Goal: Transaction & Acquisition: Download file/media

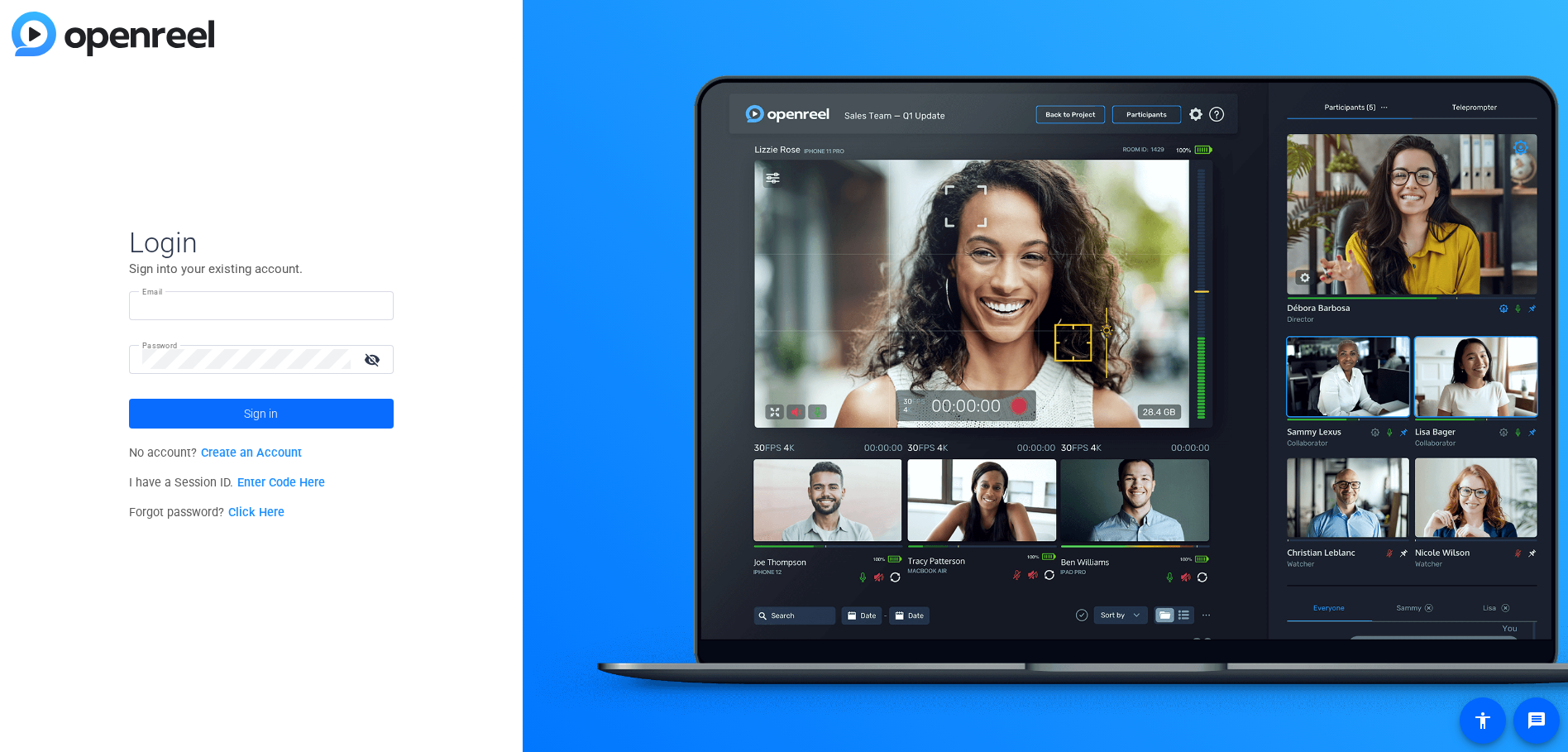
type input "[EMAIL_ADDRESS][DOMAIN_NAME]"
click at [342, 420] on span at bounding box center [261, 412] width 265 height 39
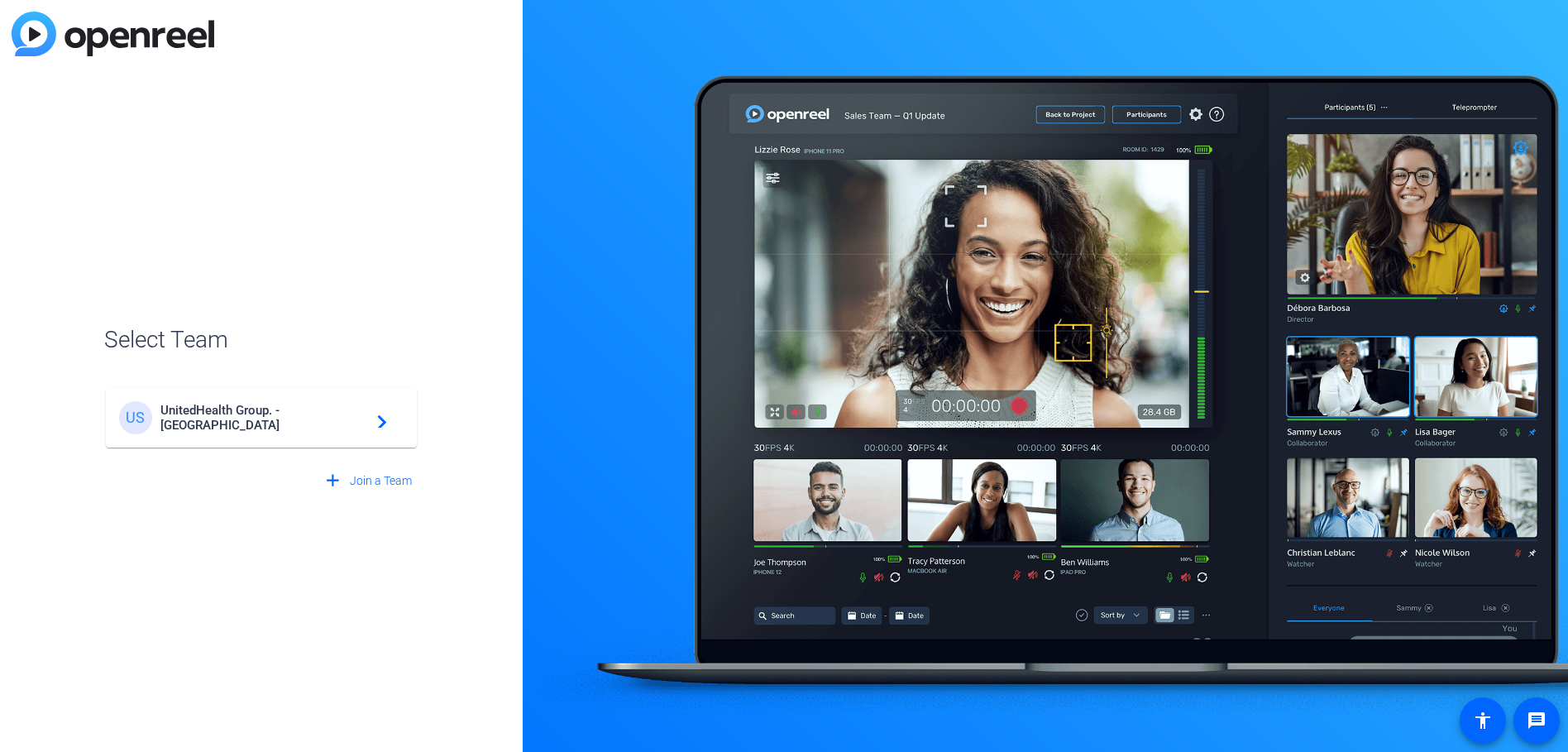
click at [332, 422] on span "UnitedHealth Group. - [GEOGRAPHIC_DATA]" at bounding box center [263, 417] width 206 height 30
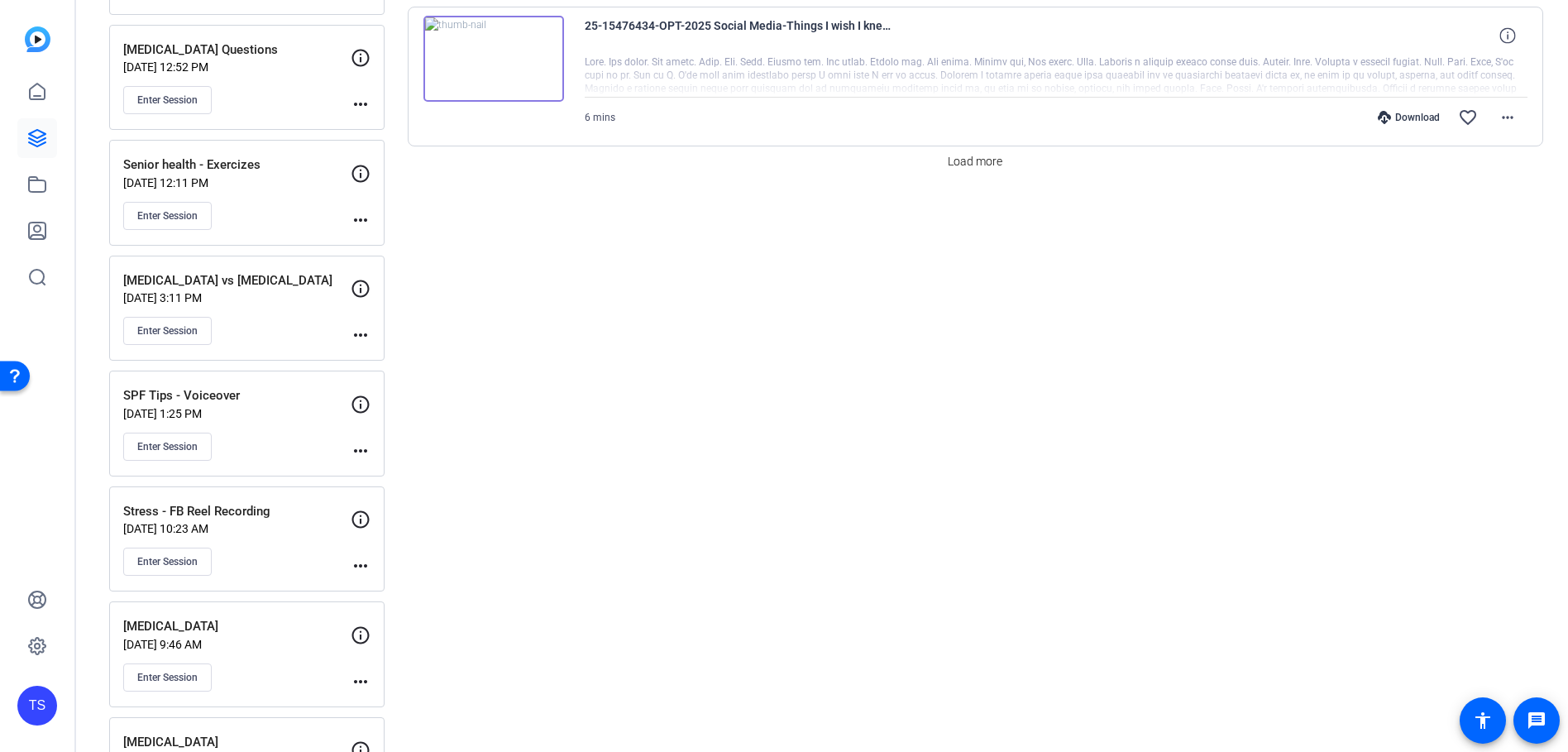
scroll to position [1736, 0]
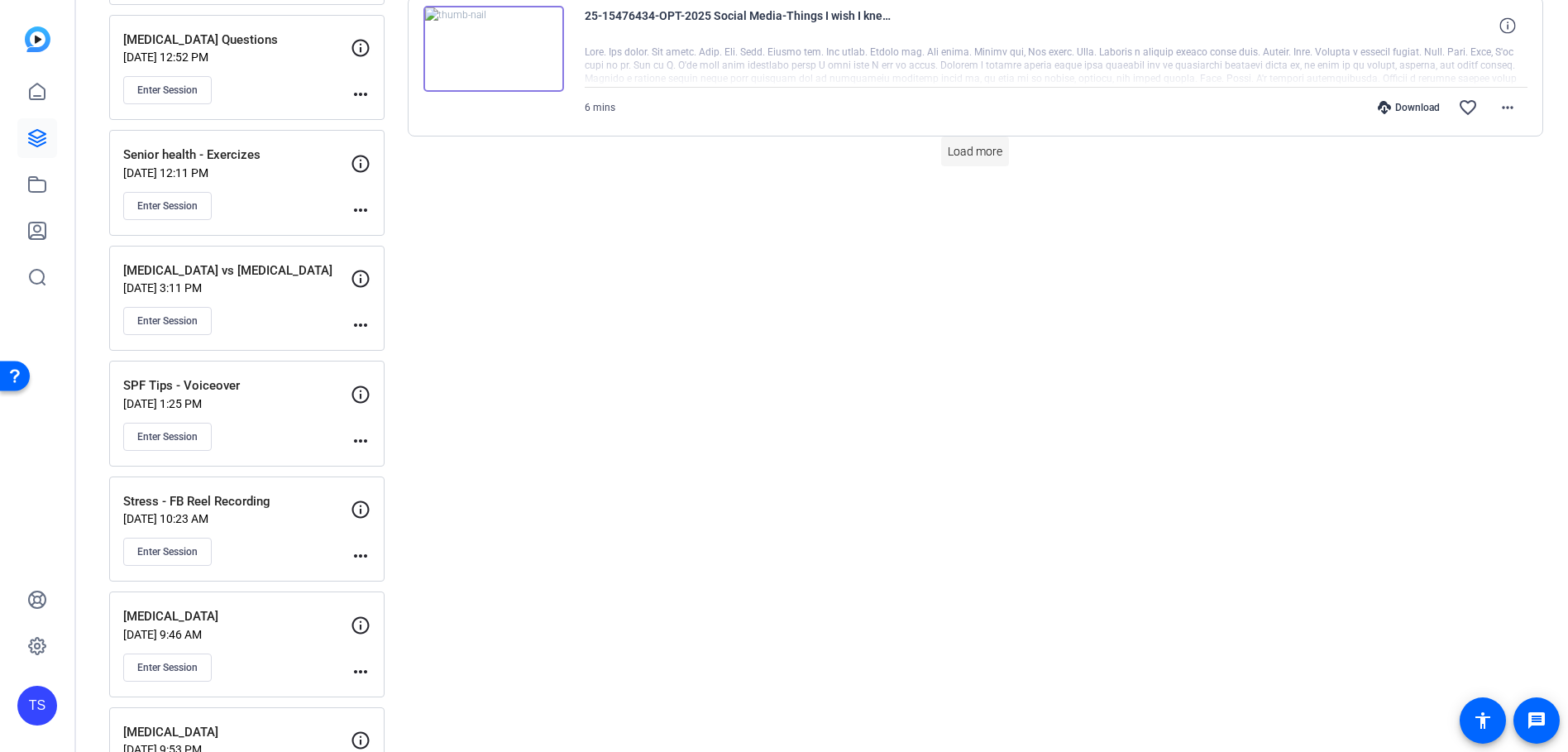
click at [949, 149] on span "Load more" at bounding box center [975, 152] width 55 height 17
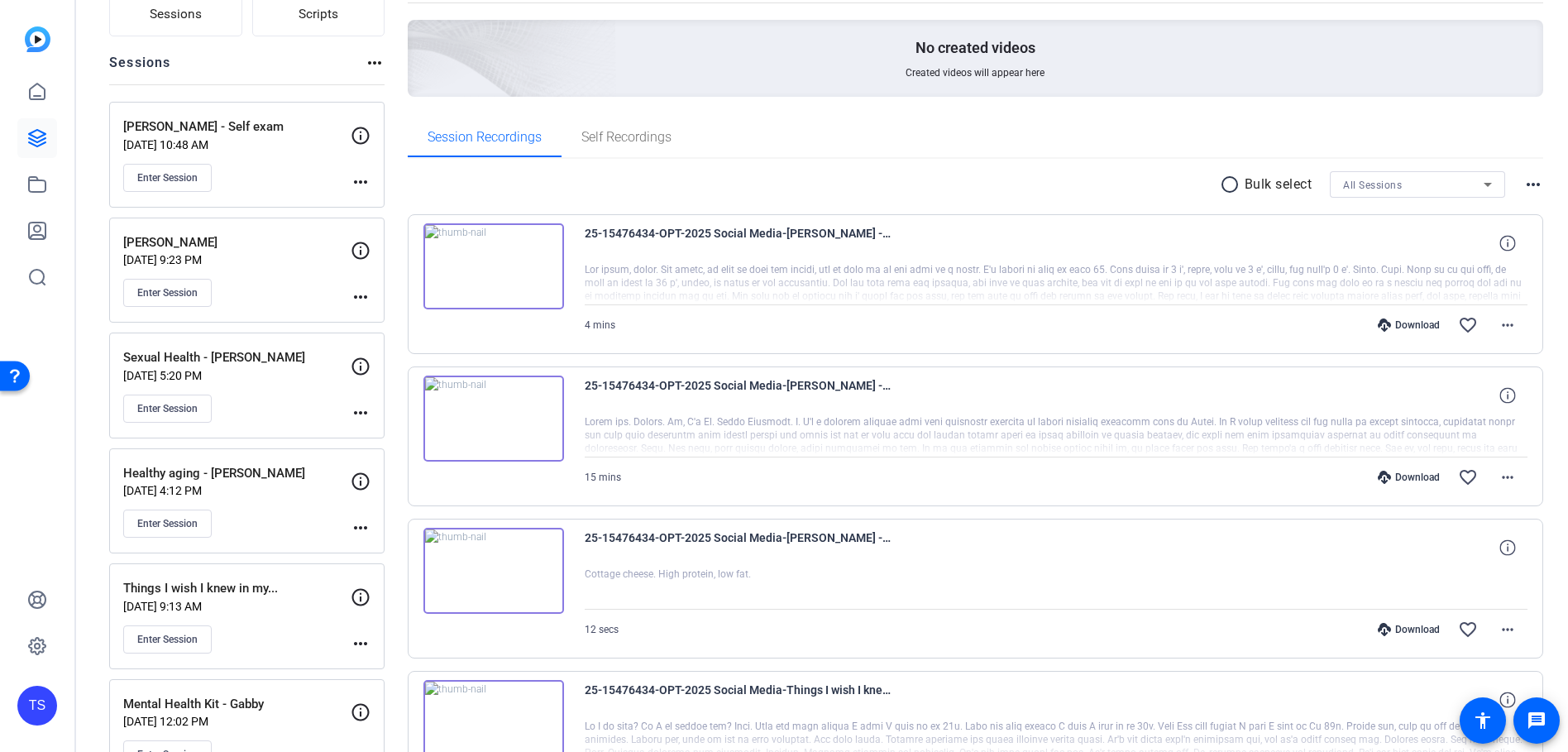
scroll to position [165, 0]
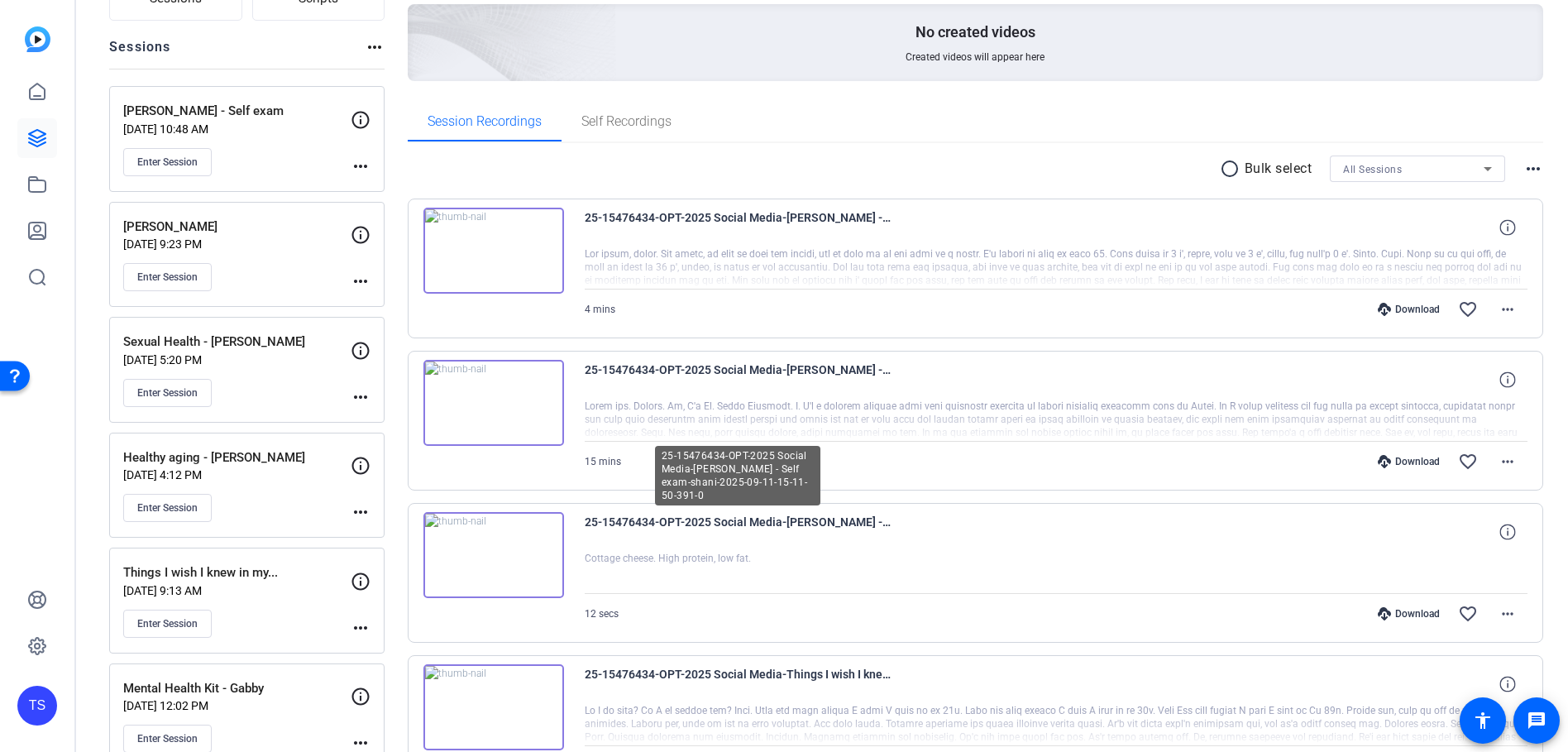
click at [686, 521] on span "25-15476434-OPT-2025 Social Media-[PERSON_NAME] - Self exam-shani-2025-09-11-15…" at bounding box center [737, 531] width 306 height 39
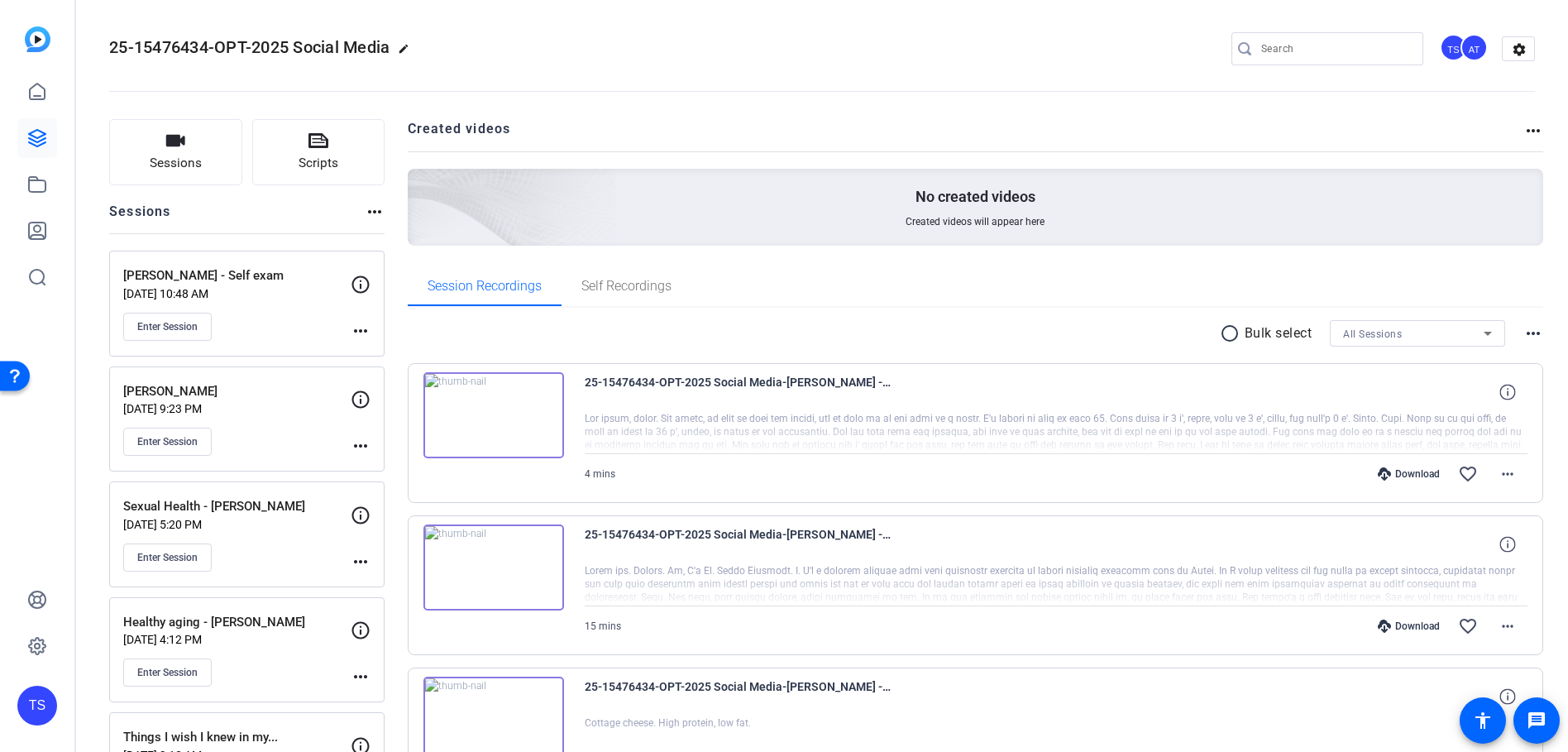
scroll to position [0, 0]
click at [36, 187] on icon at bounding box center [36, 184] width 20 height 20
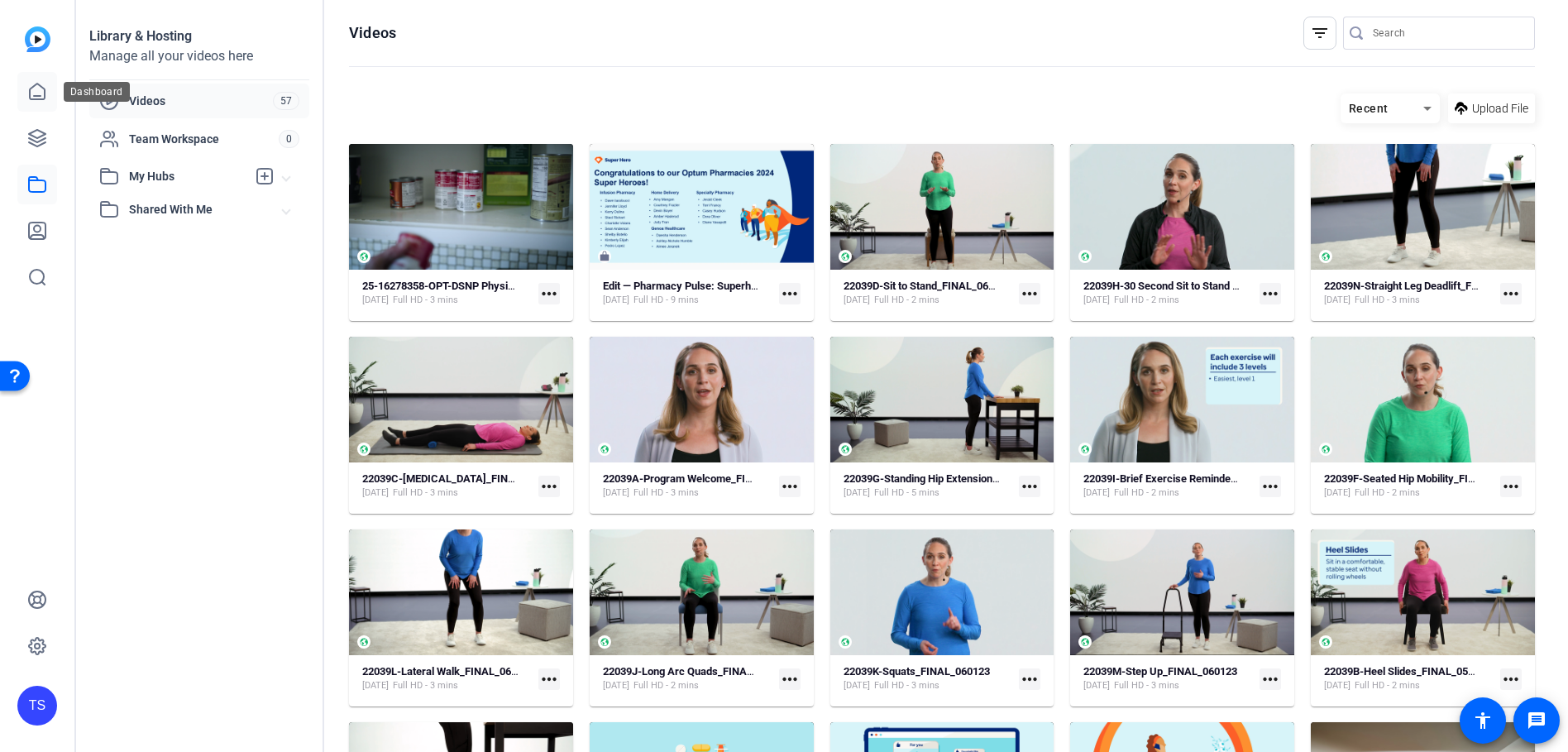
click at [40, 82] on icon at bounding box center [36, 91] width 20 height 20
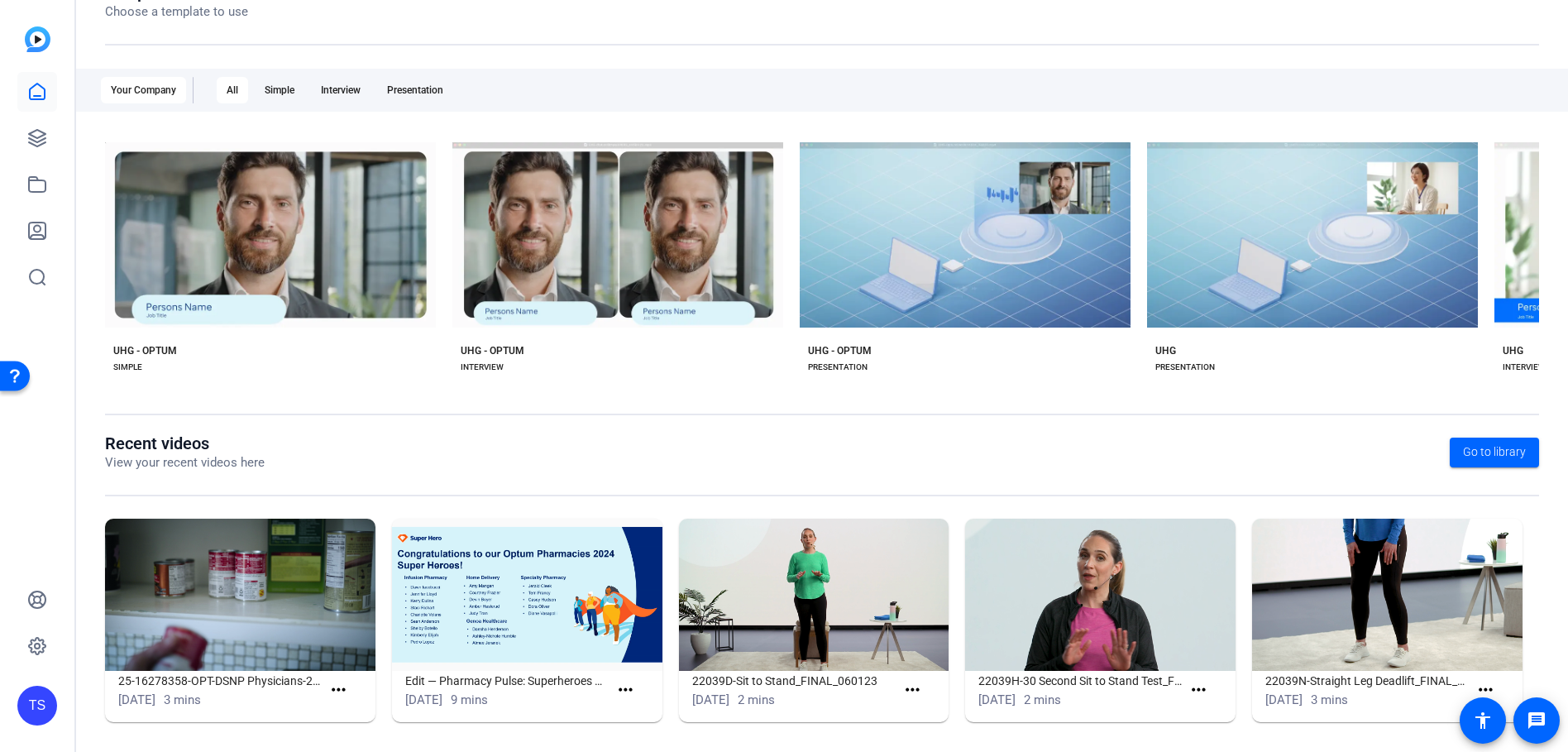
scroll to position [223, 0]
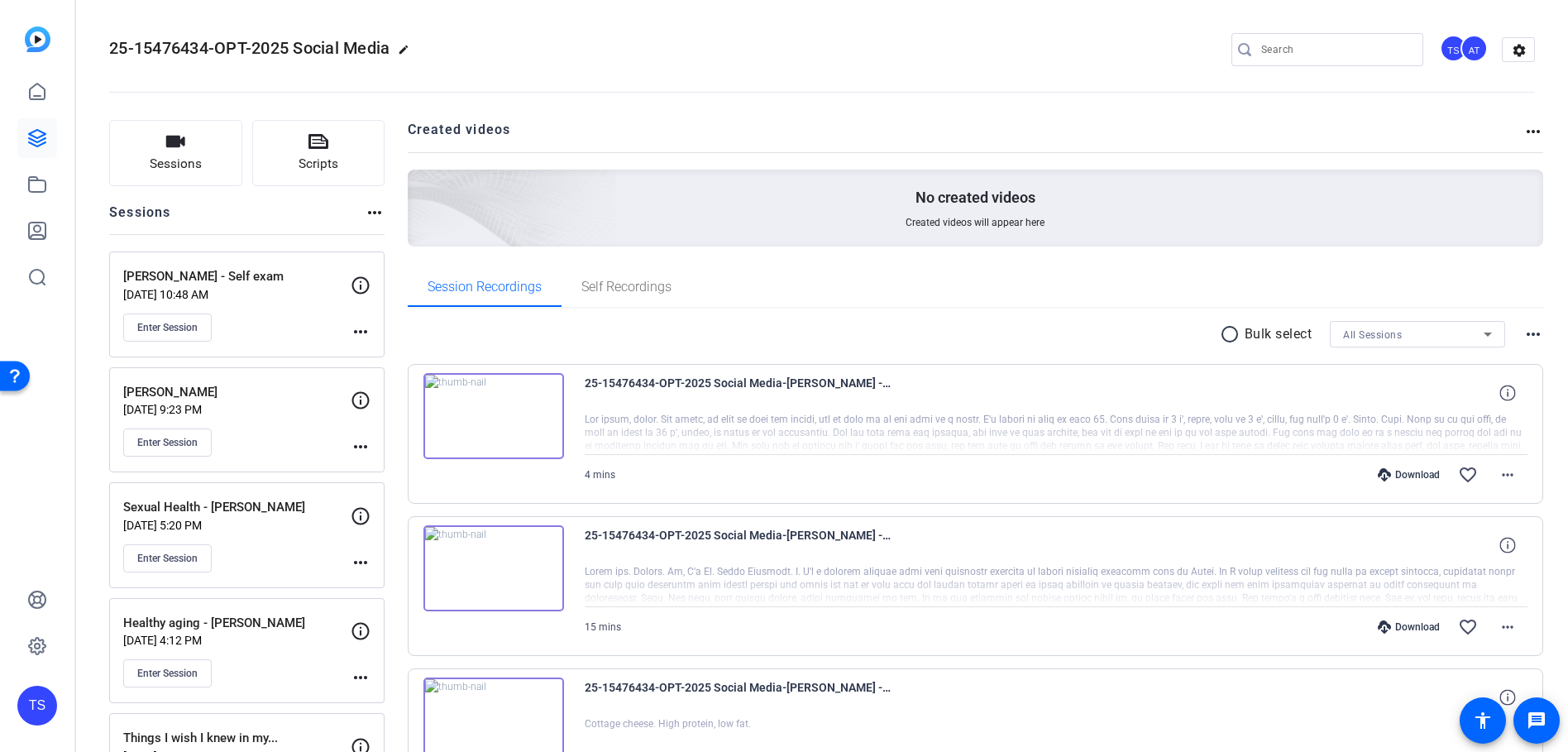
click at [693, 578] on div at bounding box center [1057, 585] width 944 height 41
click at [890, 567] on div at bounding box center [1057, 585] width 944 height 41
click at [886, 573] on div at bounding box center [1057, 585] width 944 height 41
click at [1506, 542] on icon at bounding box center [1508, 544] width 15 height 15
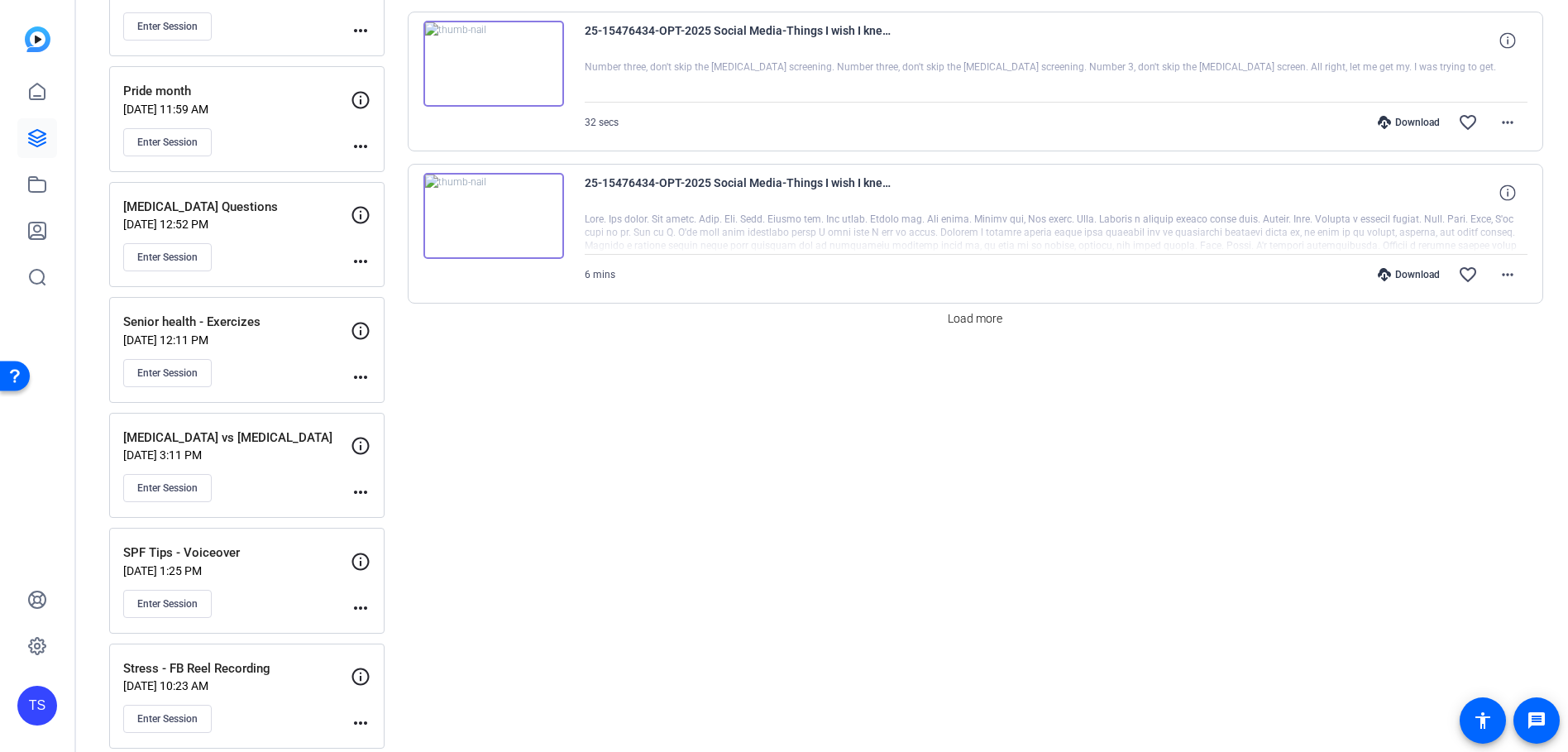
scroll to position [1571, 0]
click at [954, 324] on span "Load more" at bounding box center [975, 317] width 55 height 17
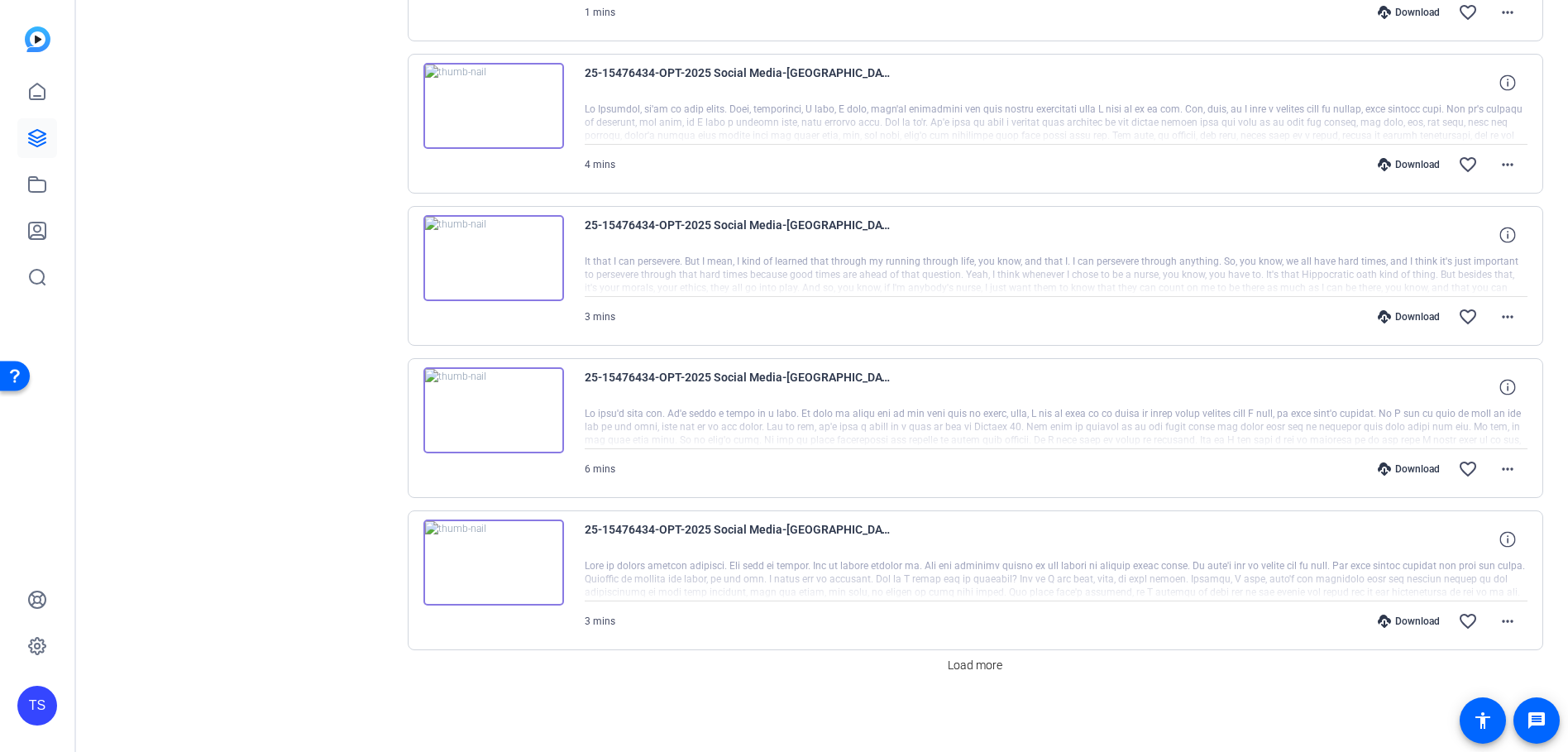
scroll to position [2746, 0]
click at [963, 662] on span "Load more" at bounding box center [975, 664] width 55 height 17
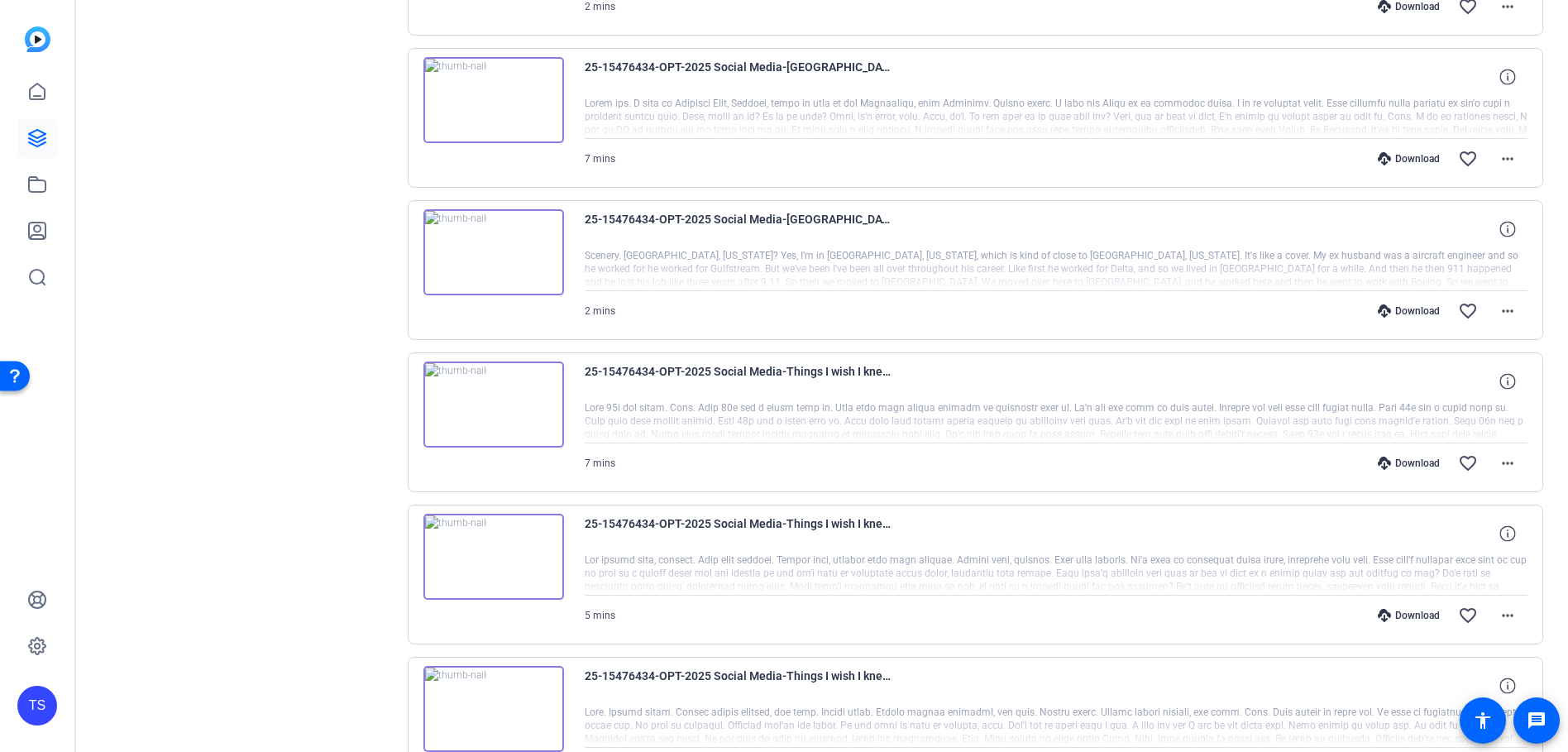
scroll to position [3820, 0]
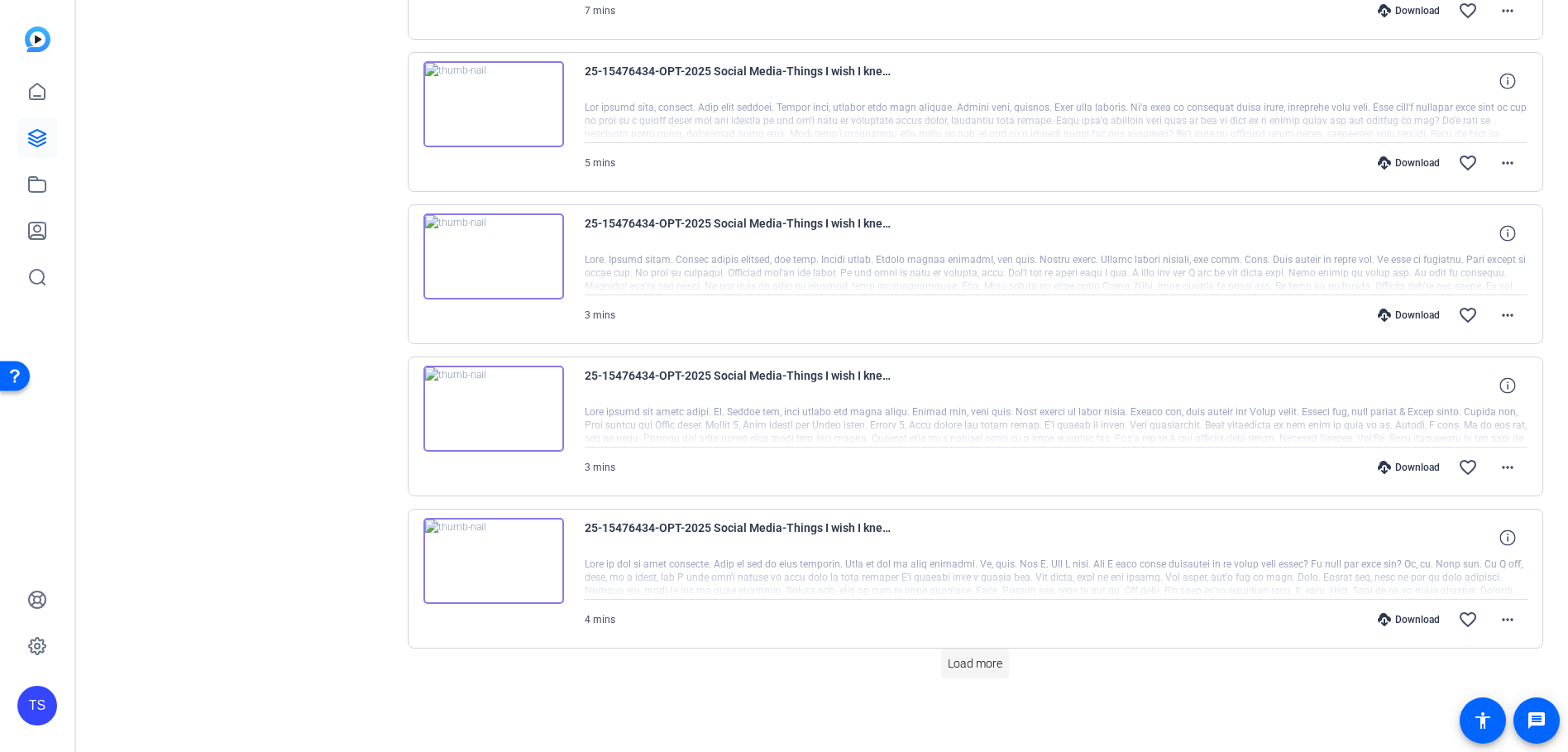
click at [956, 664] on span "Load more" at bounding box center [975, 664] width 55 height 17
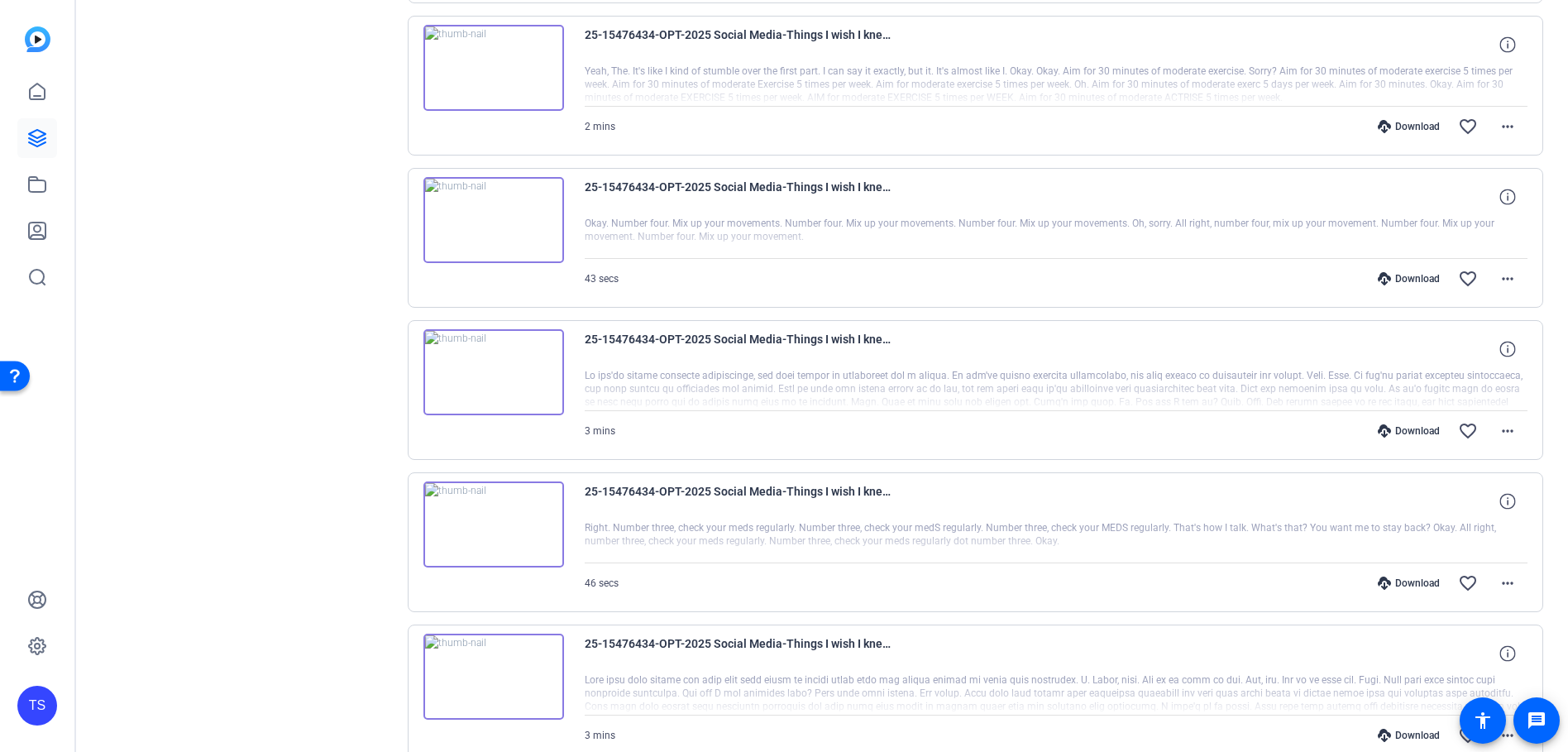
scroll to position [5789, 0]
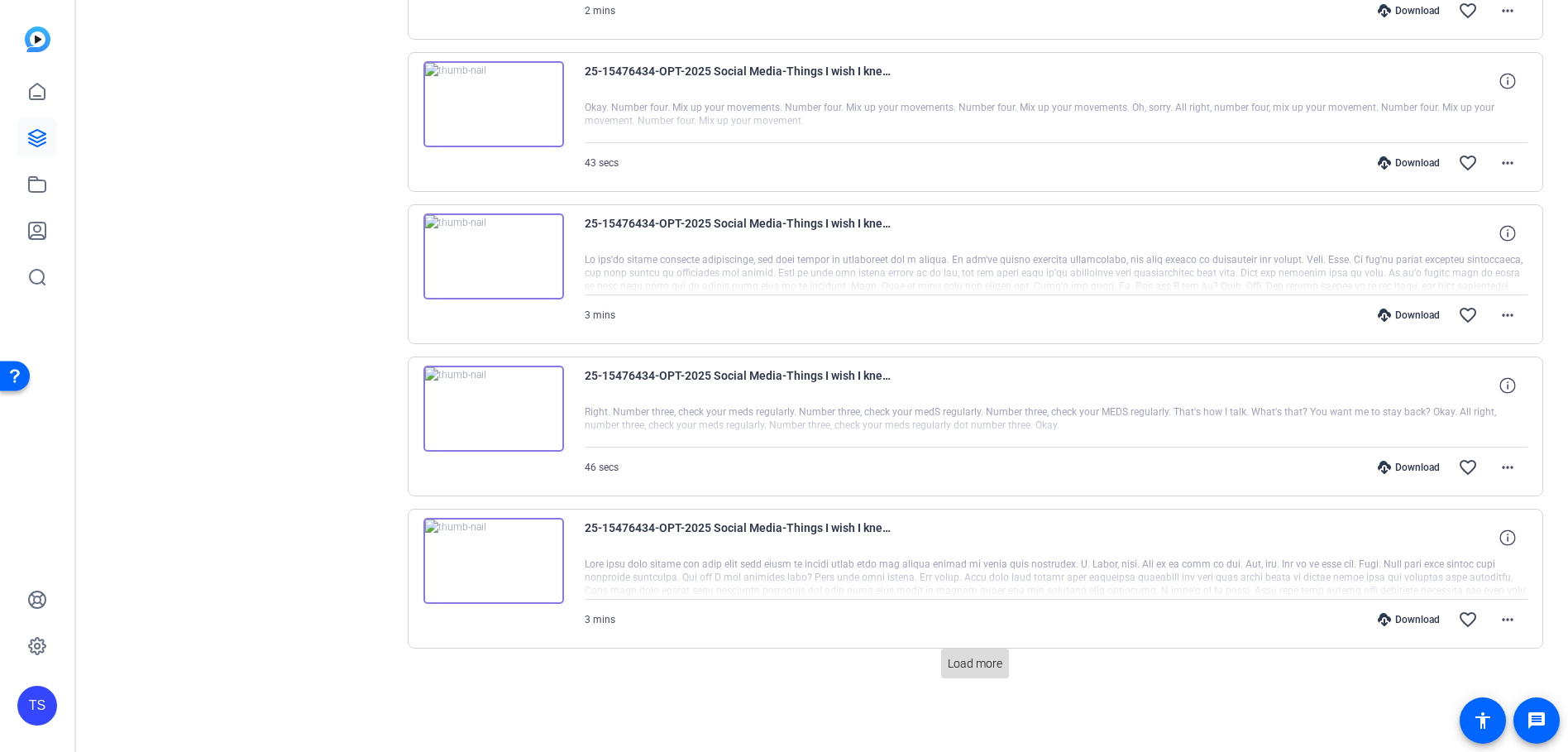
click at [954, 658] on span "Load more" at bounding box center [975, 664] width 55 height 17
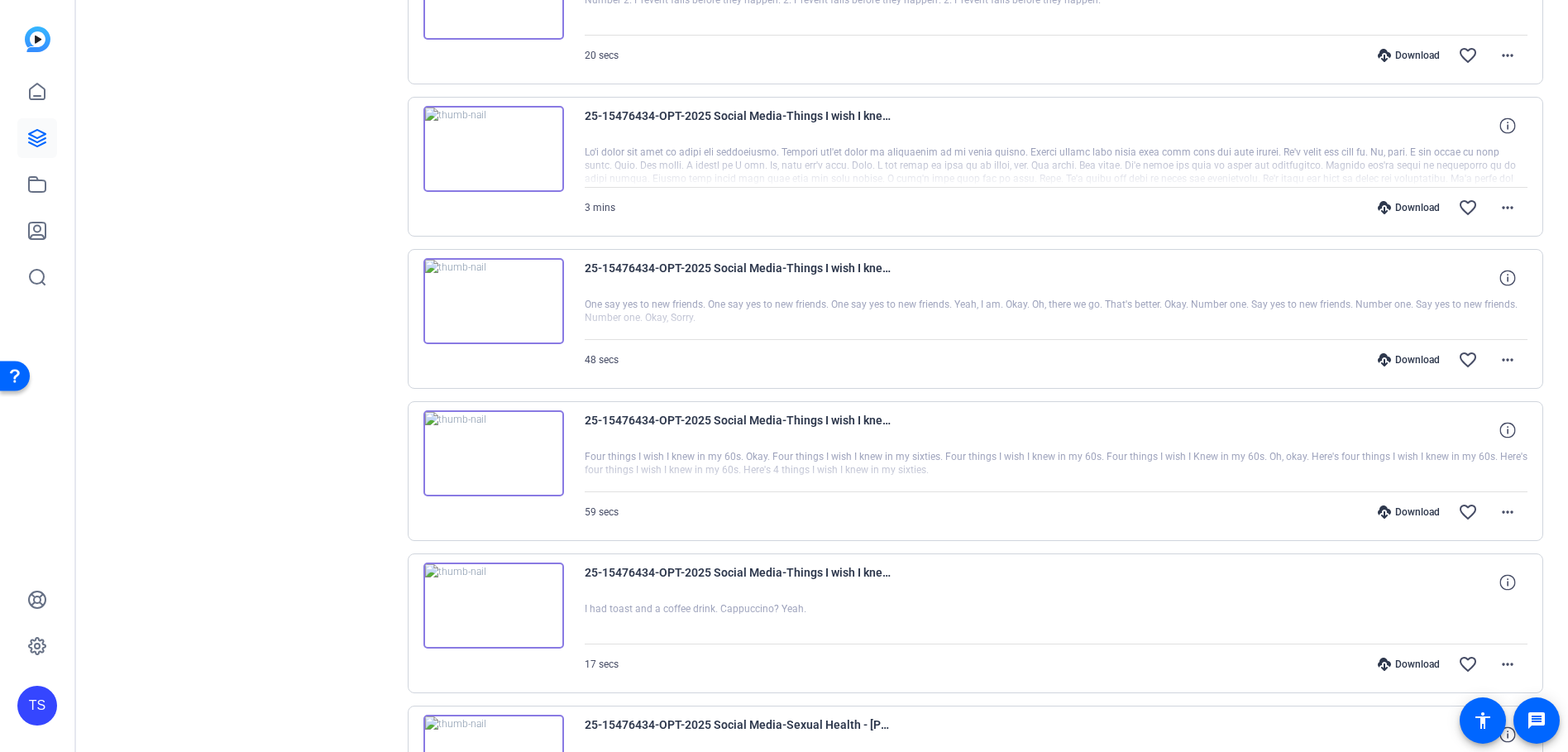
scroll to position [6533, 0]
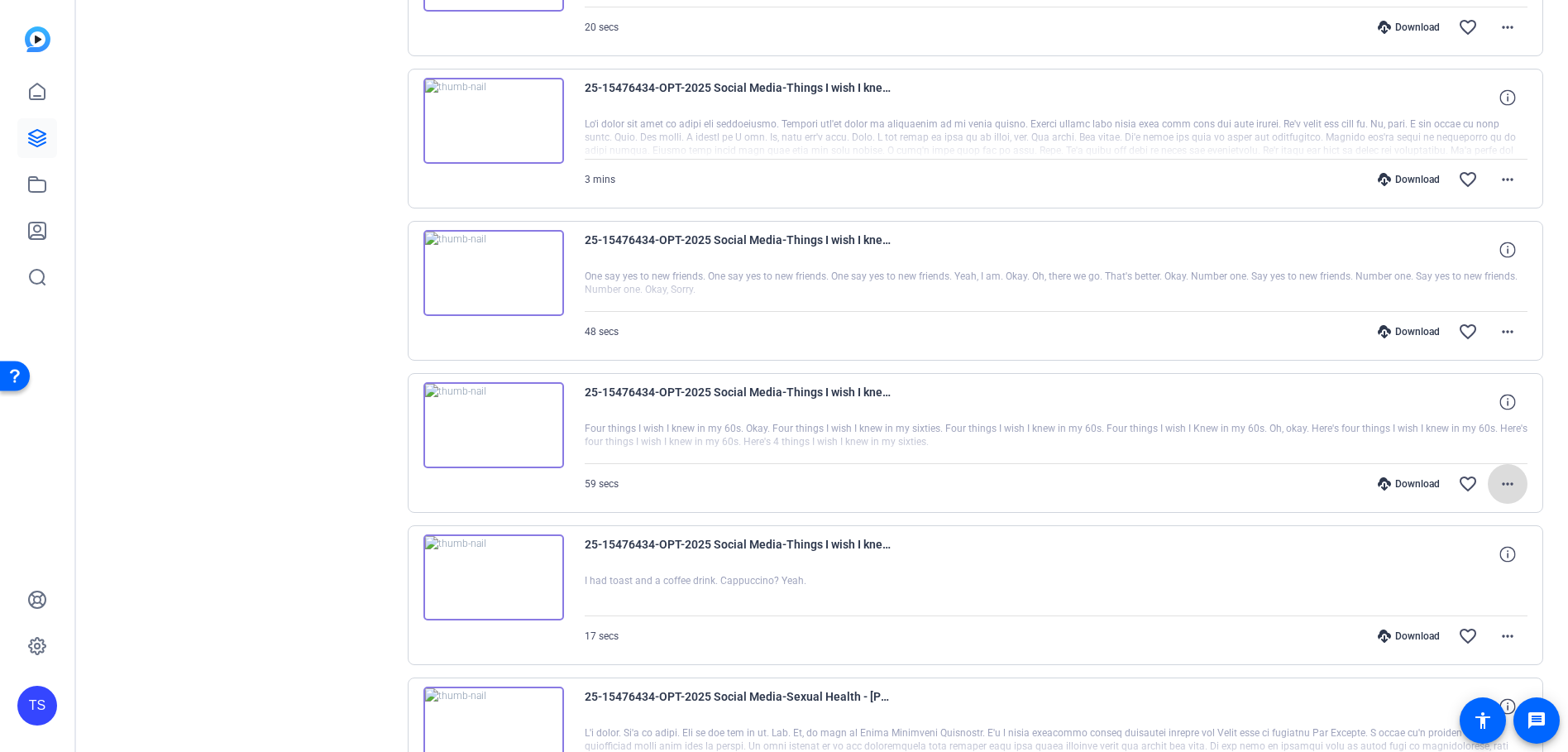
click at [1499, 471] on span at bounding box center [1508, 483] width 39 height 39
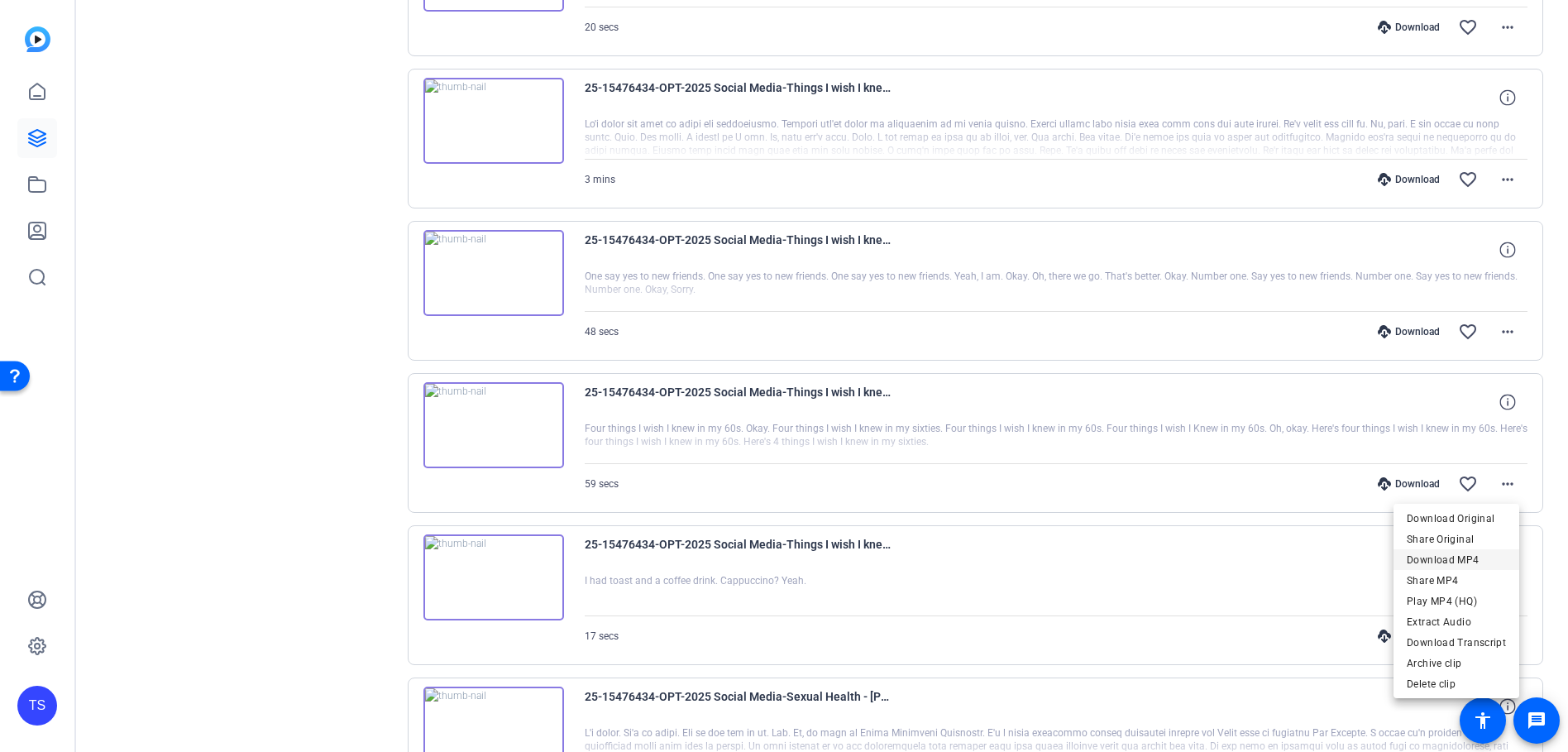
click at [1422, 561] on span "Download MP4" at bounding box center [1456, 559] width 99 height 20
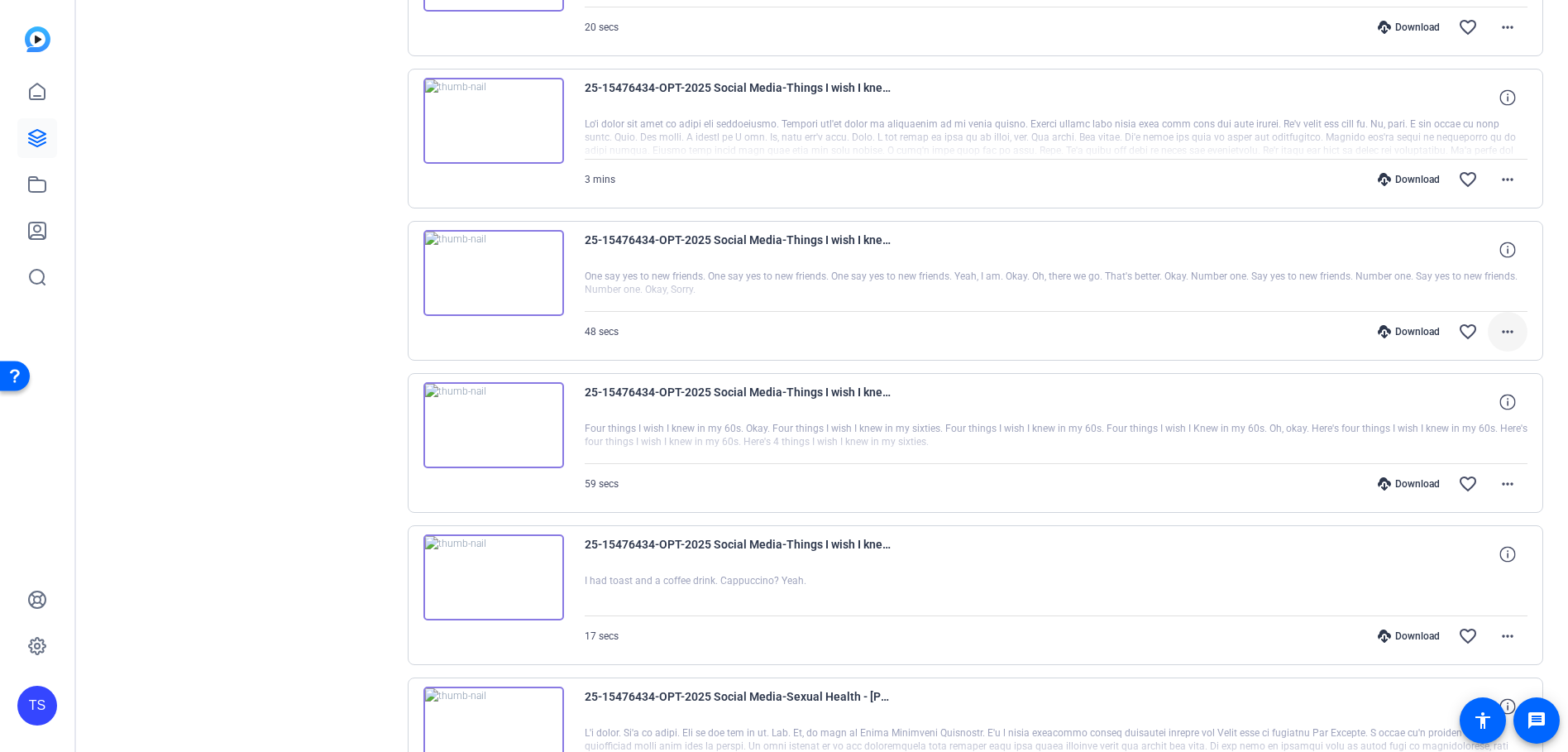
click at [1502, 334] on mat-icon "more_horiz" at bounding box center [1508, 331] width 20 height 20
click at [1442, 400] on span "Download MP4" at bounding box center [1456, 408] width 99 height 20
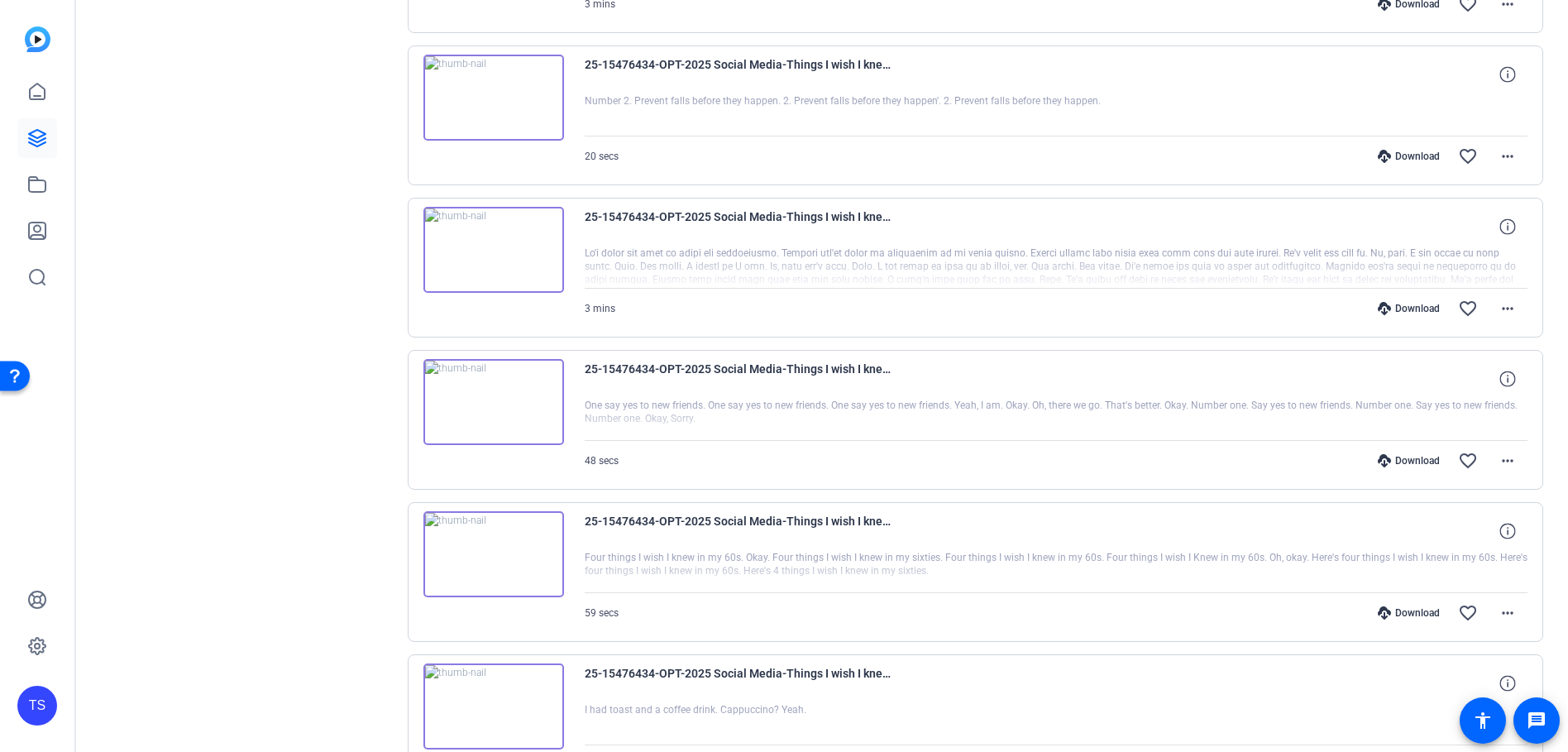
scroll to position [6367, 0]
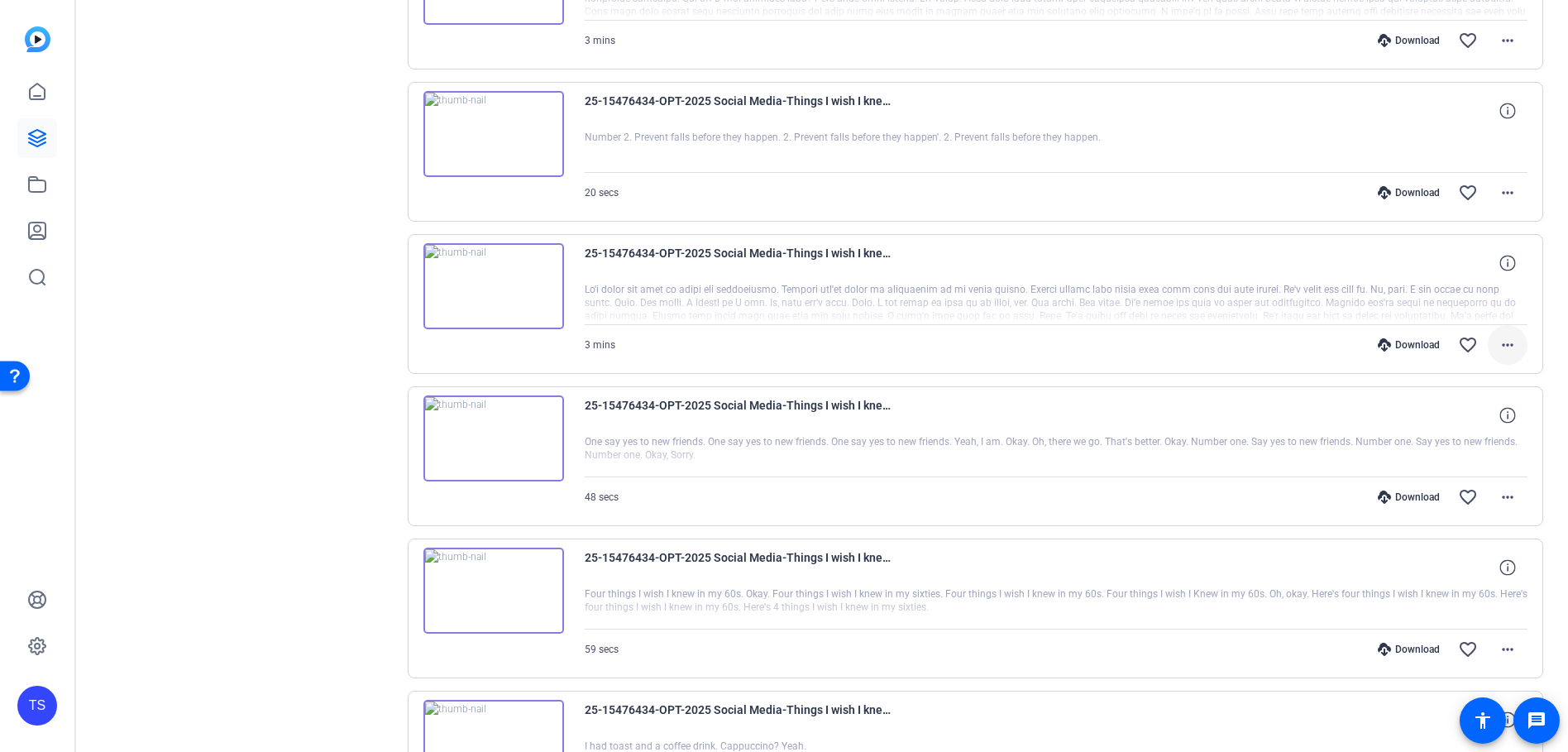
click at [1503, 339] on mat-icon "more_horiz" at bounding box center [1508, 344] width 20 height 20
click at [1433, 422] on span "Download MP4" at bounding box center [1456, 420] width 99 height 20
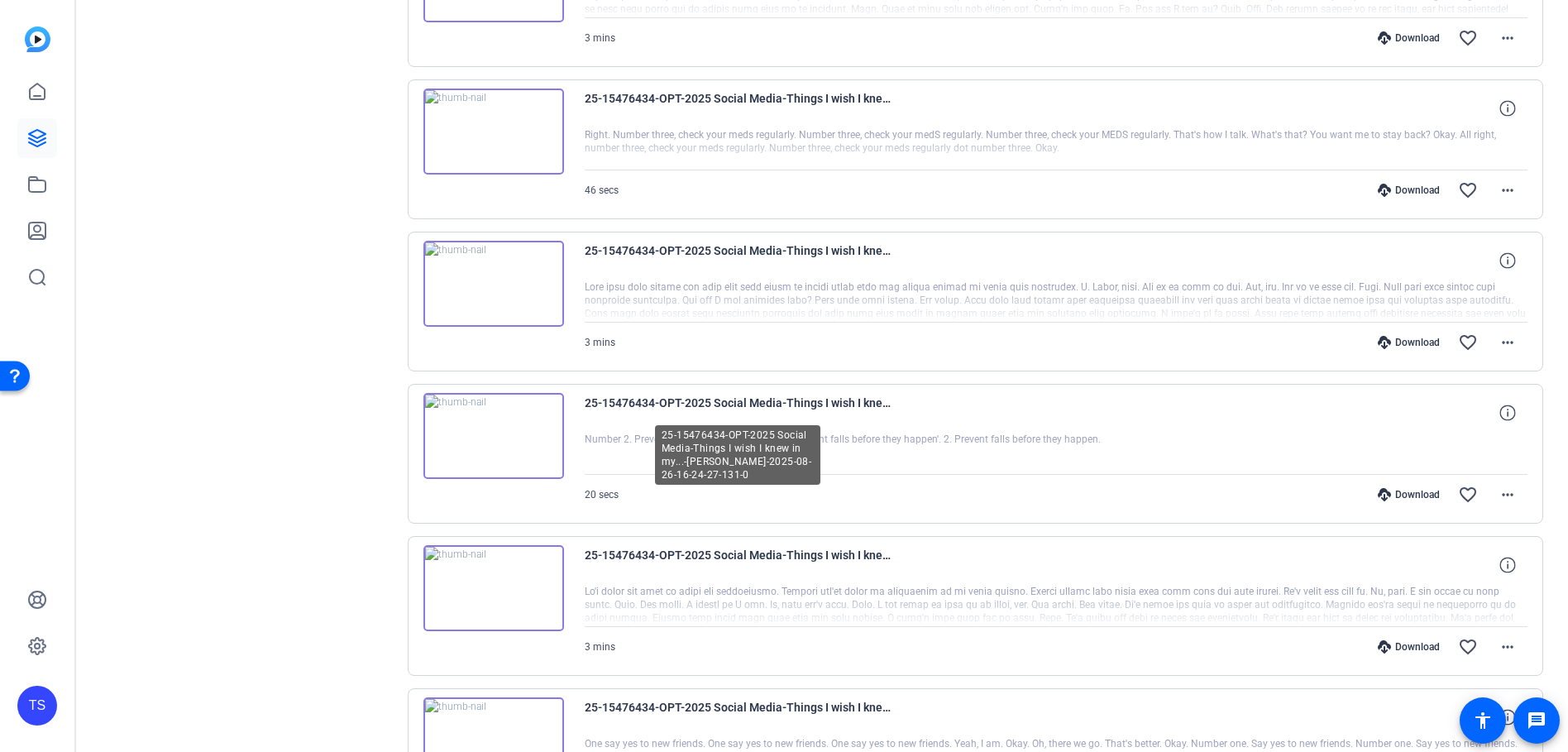
scroll to position [6036, 0]
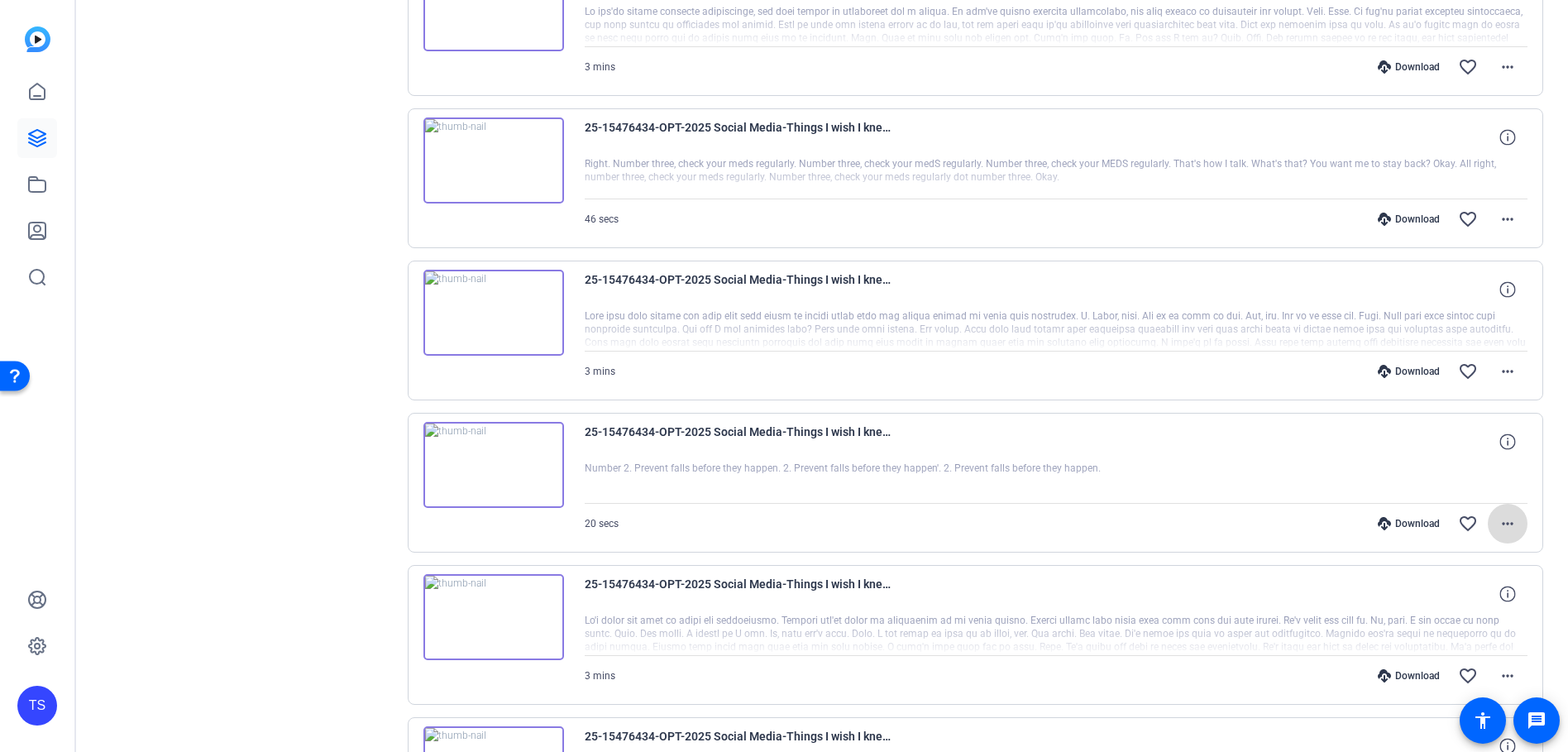
click at [1511, 530] on span at bounding box center [1508, 523] width 39 height 39
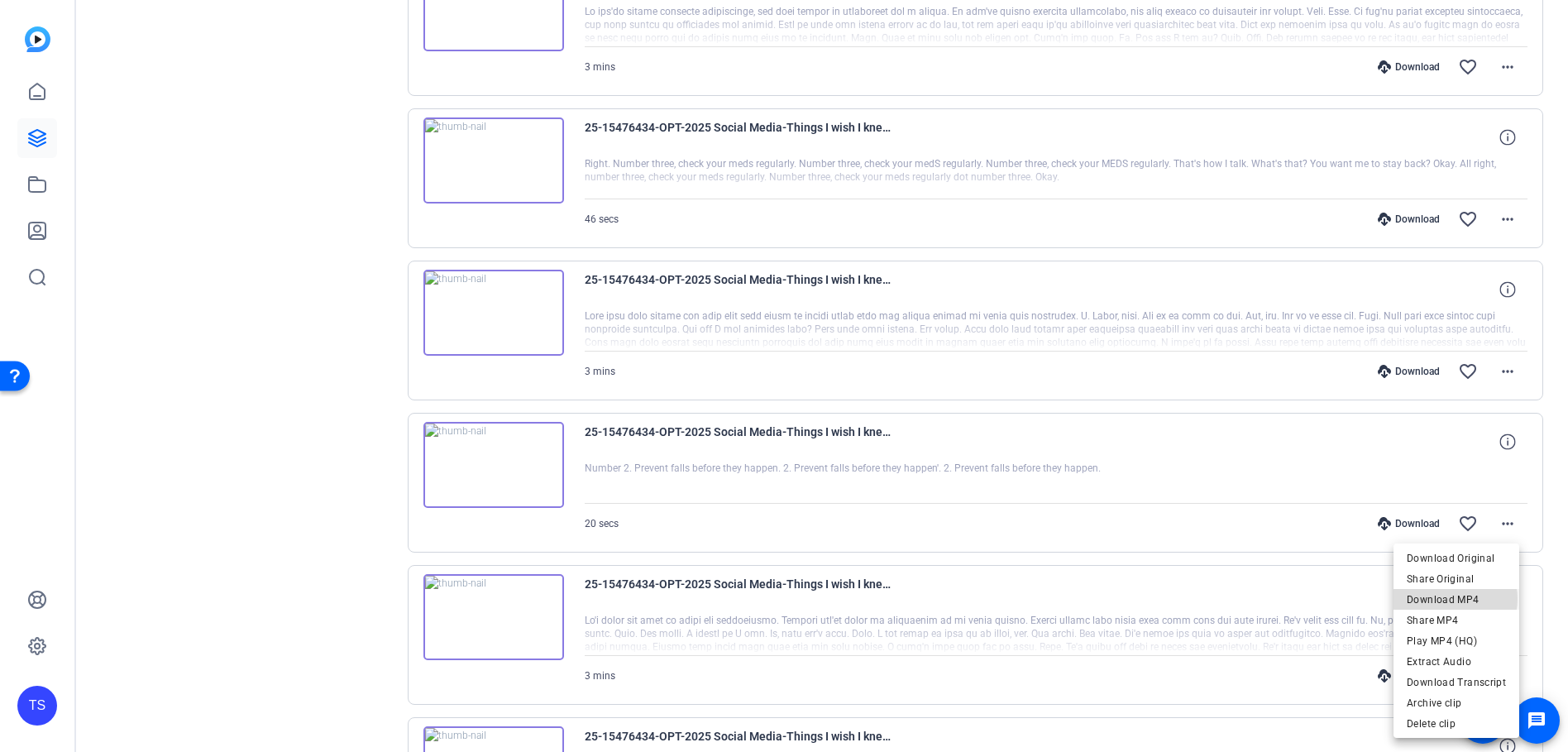
click at [1451, 599] on span "Download MP4" at bounding box center [1456, 599] width 99 height 20
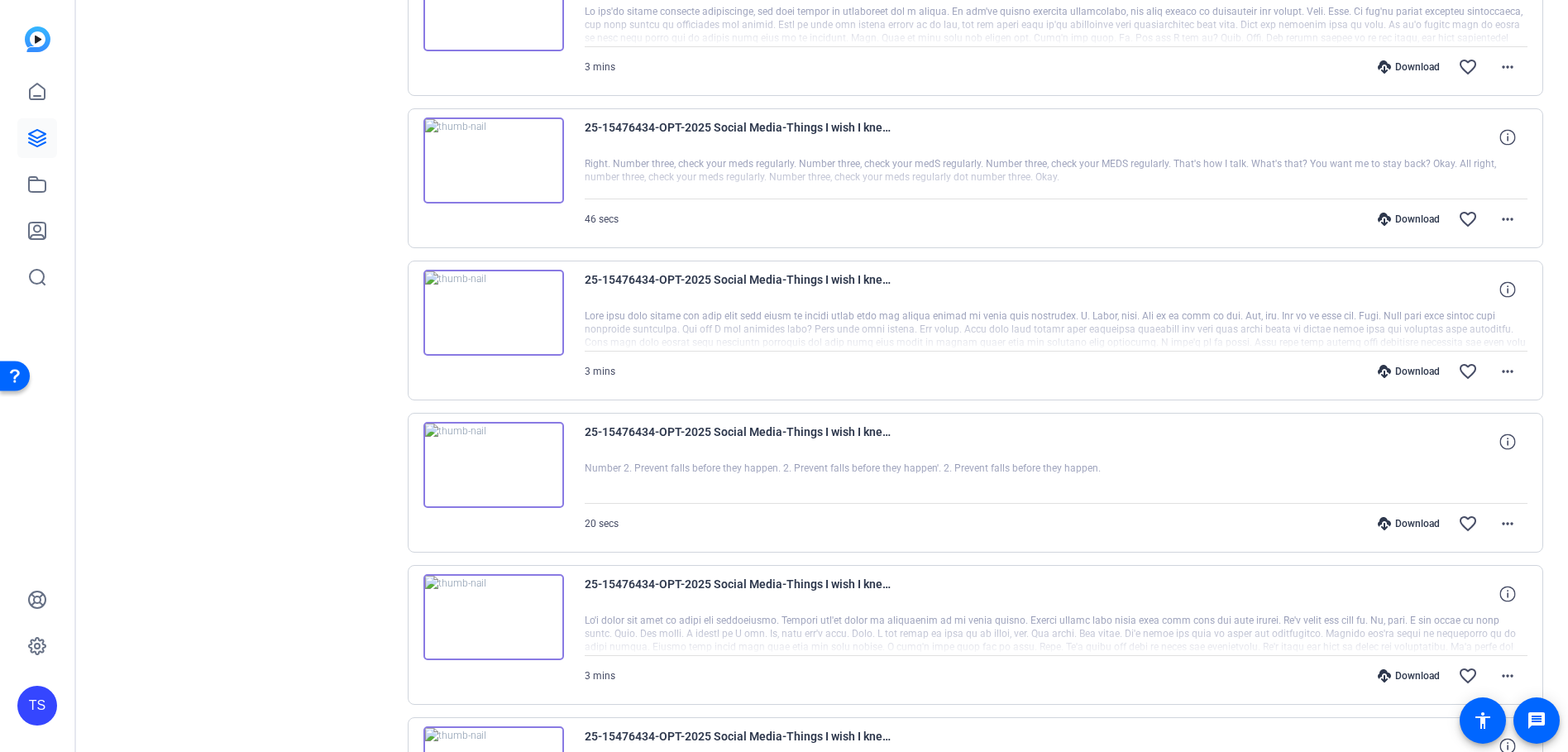
scroll to position [5954, 0]
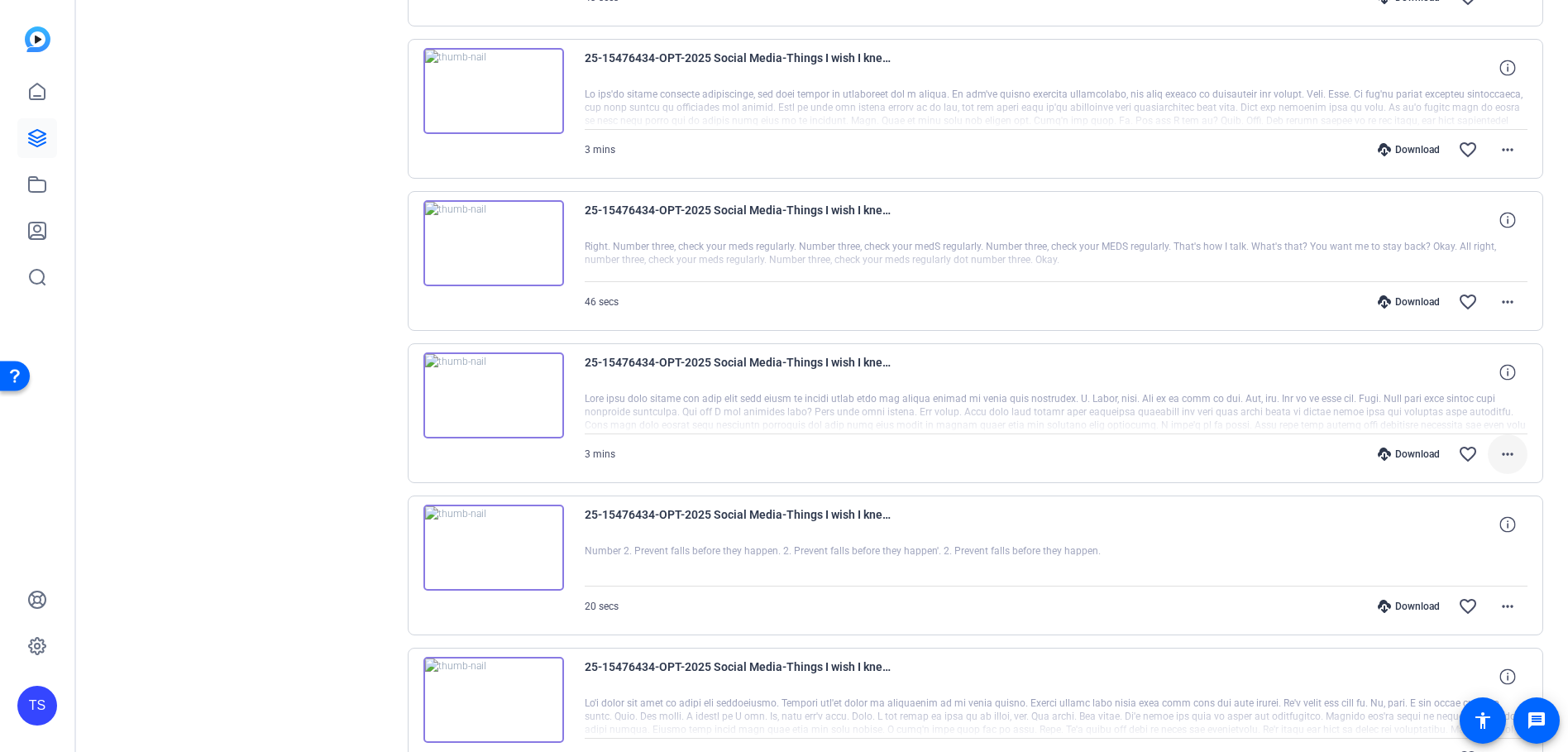
click at [1498, 452] on mat-icon "more_horiz" at bounding box center [1508, 454] width 20 height 20
click at [1439, 536] on span "Download MP4" at bounding box center [1456, 529] width 99 height 20
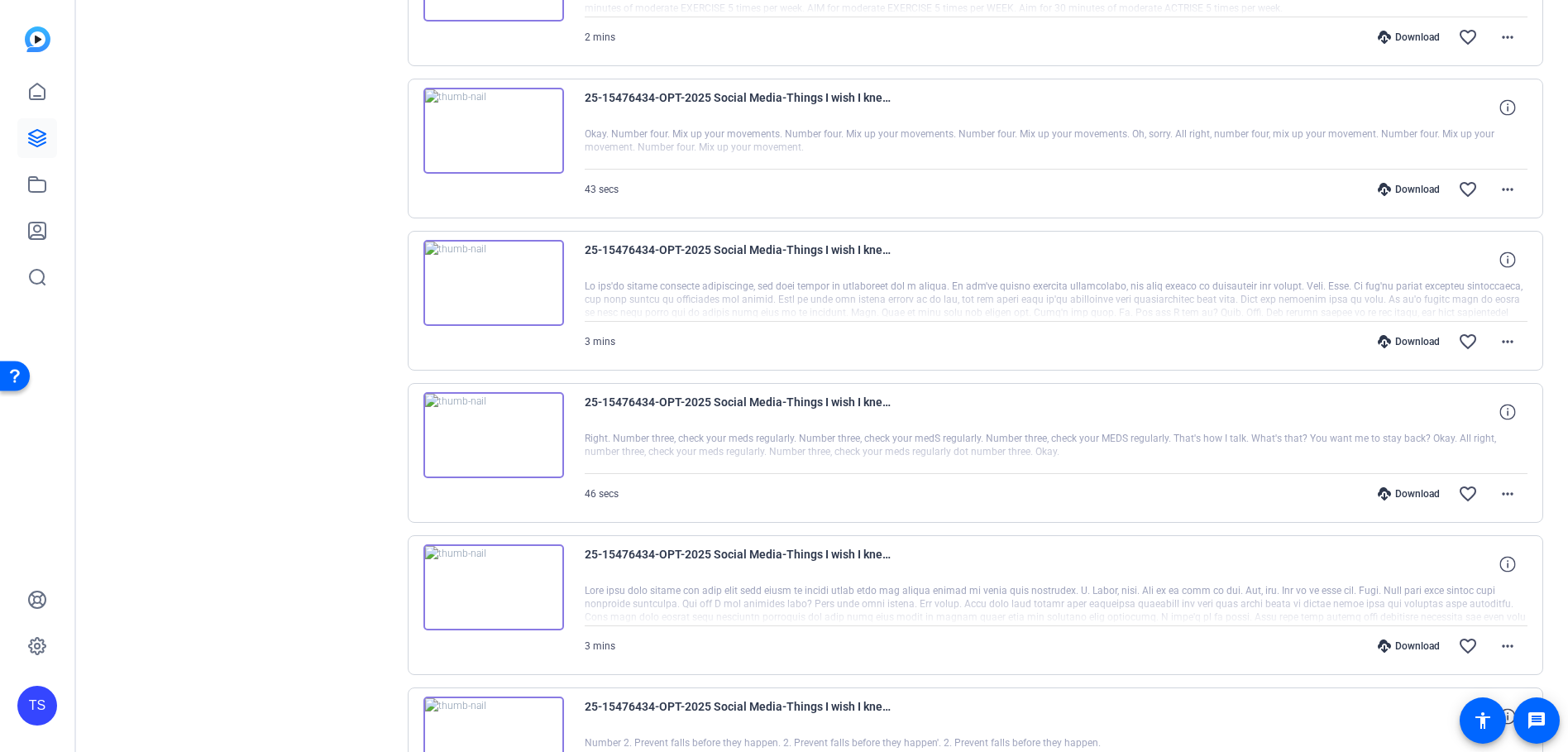
scroll to position [5706, 0]
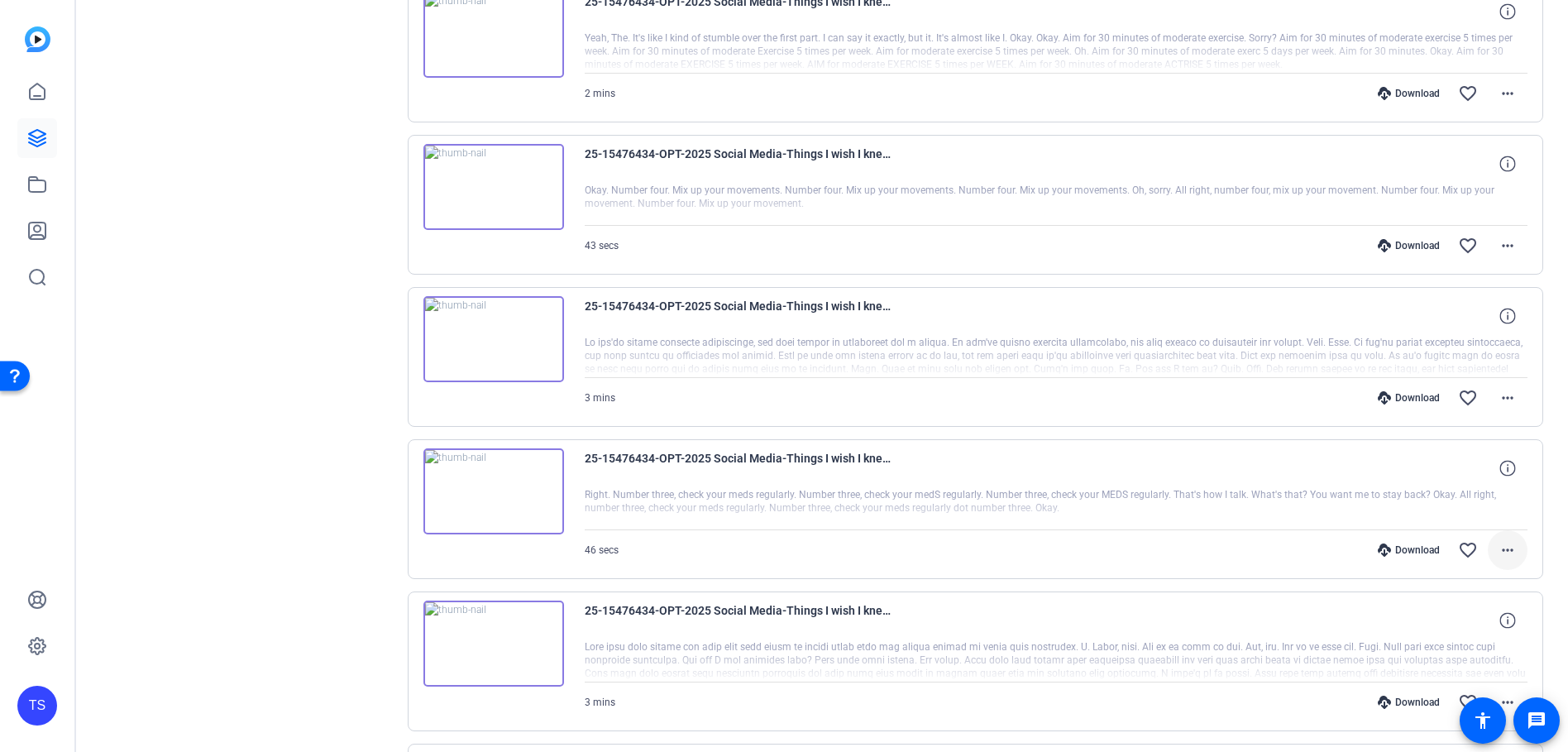
click at [1494, 539] on span at bounding box center [1508, 550] width 39 height 39
click at [1466, 398] on span "Download MP4" at bounding box center [1456, 391] width 99 height 20
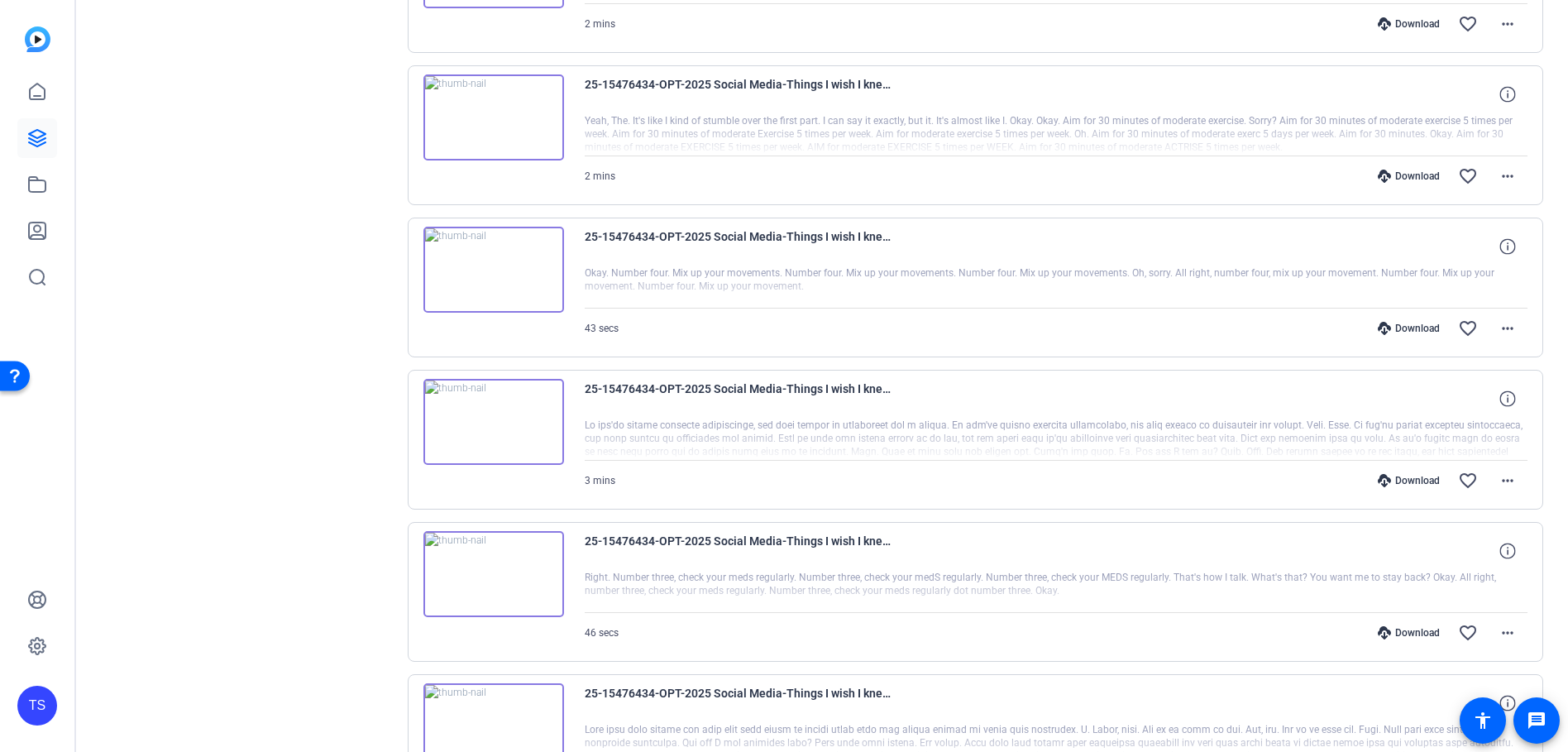
scroll to position [5540, 0]
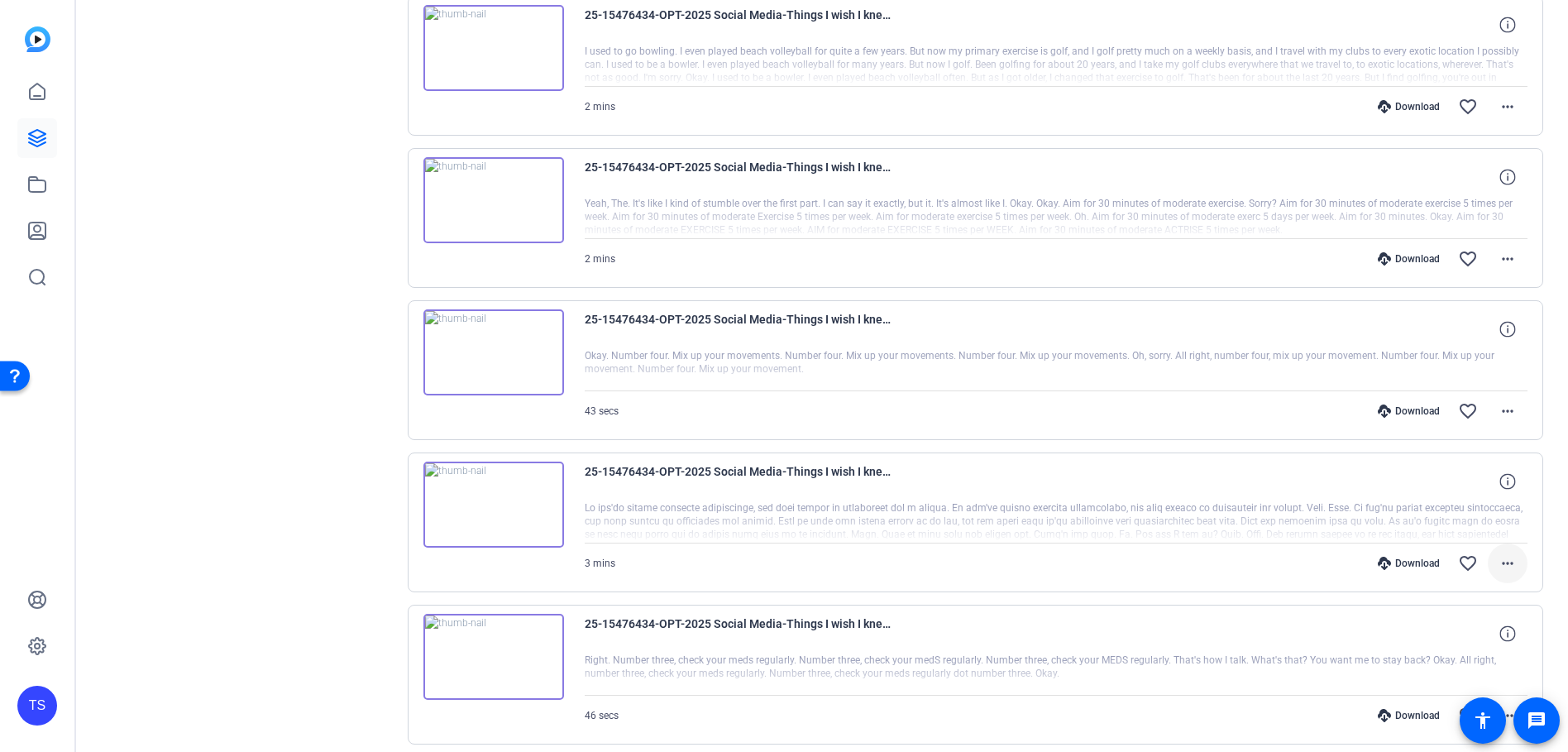
click at [1498, 563] on mat-icon "more_horiz" at bounding box center [1508, 563] width 20 height 20
click at [1471, 402] on span "Download MP4" at bounding box center [1456, 405] width 99 height 20
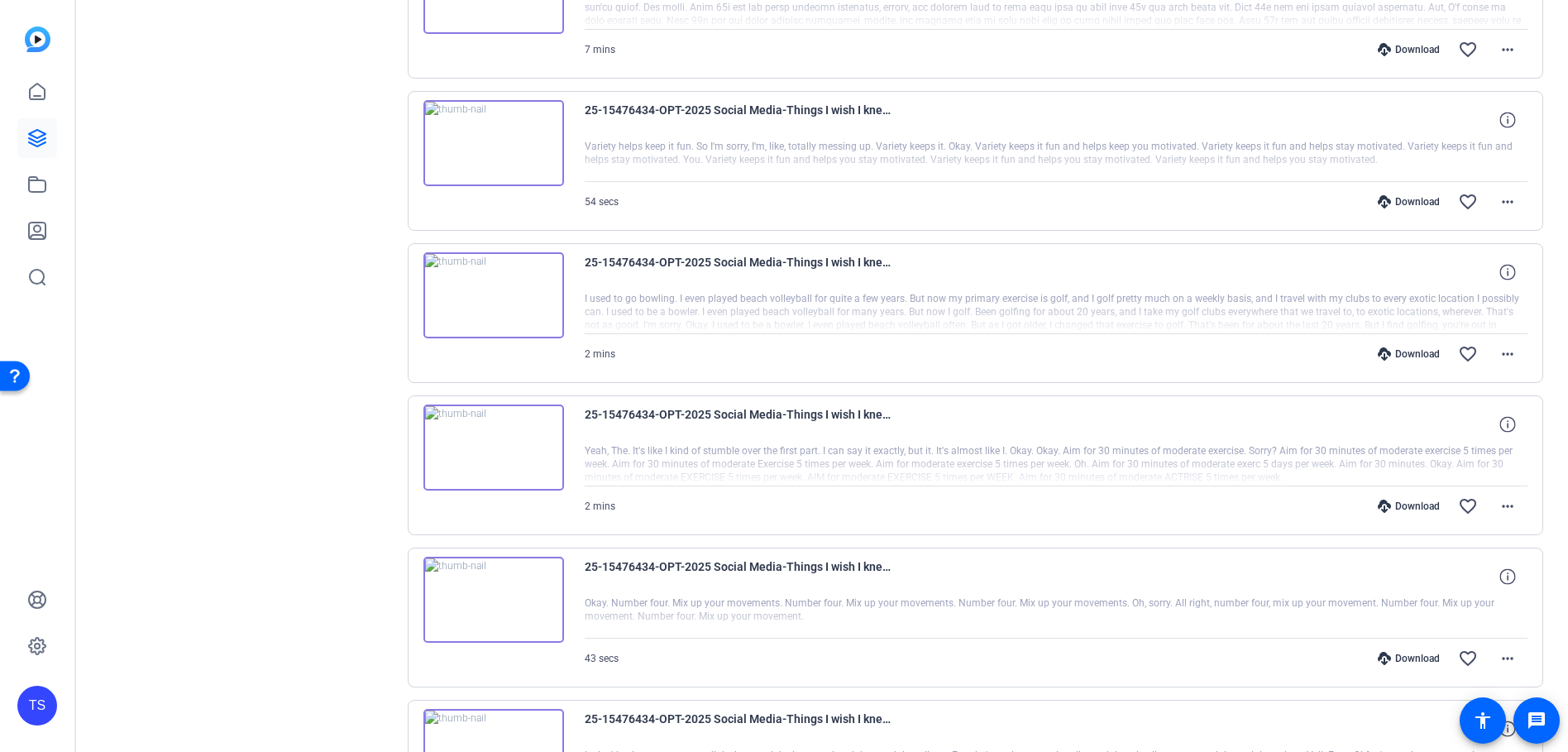
scroll to position [5293, 0]
click at [1498, 657] on mat-icon "more_horiz" at bounding box center [1508, 659] width 20 height 20
click at [1444, 495] on span "Download MP4" at bounding box center [1456, 501] width 99 height 20
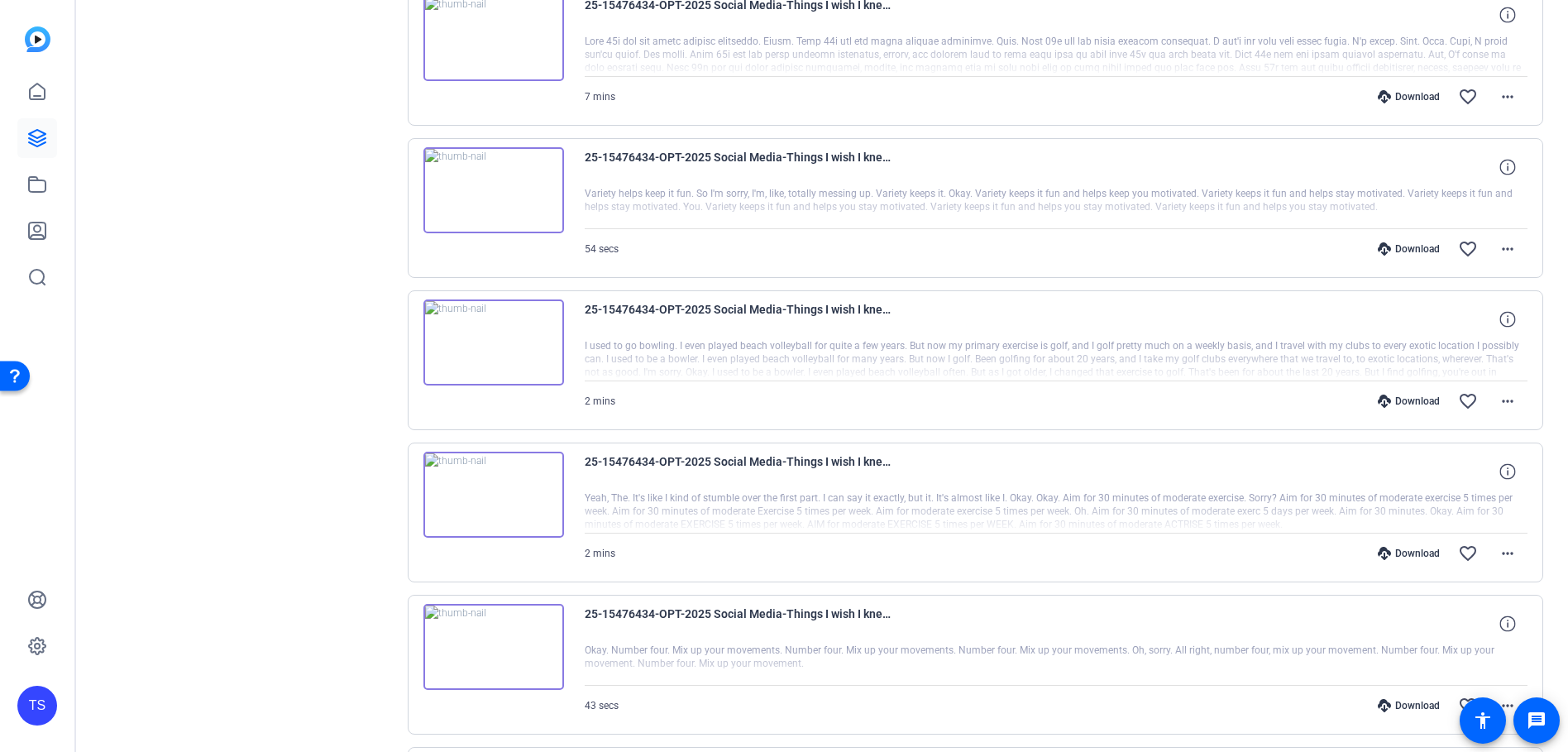
scroll to position [5209, 0]
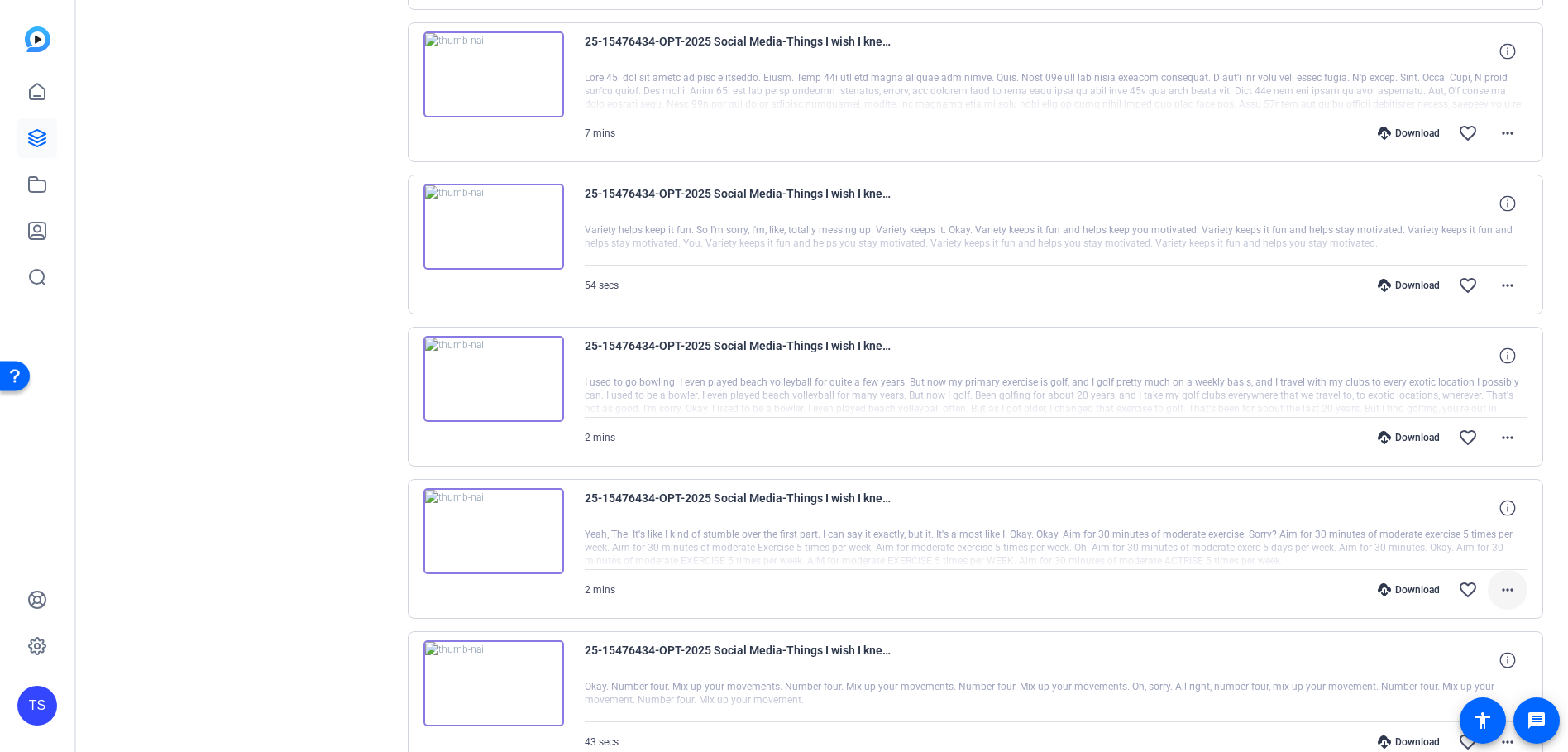
click at [1498, 585] on mat-icon "more_horiz" at bounding box center [1508, 589] width 20 height 20
click at [1448, 434] on span "Download MP4" at bounding box center [1456, 432] width 99 height 20
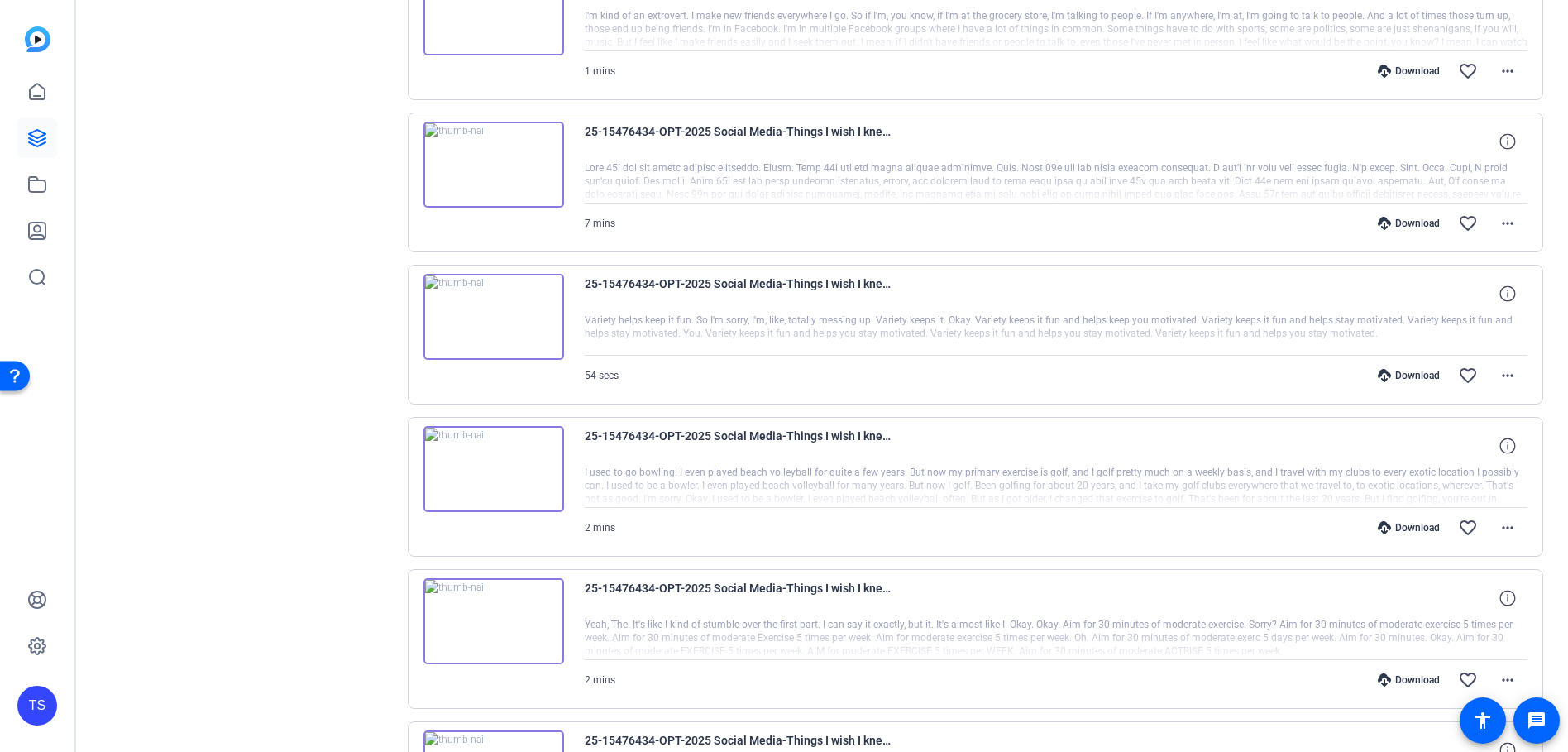
scroll to position [5044, 0]
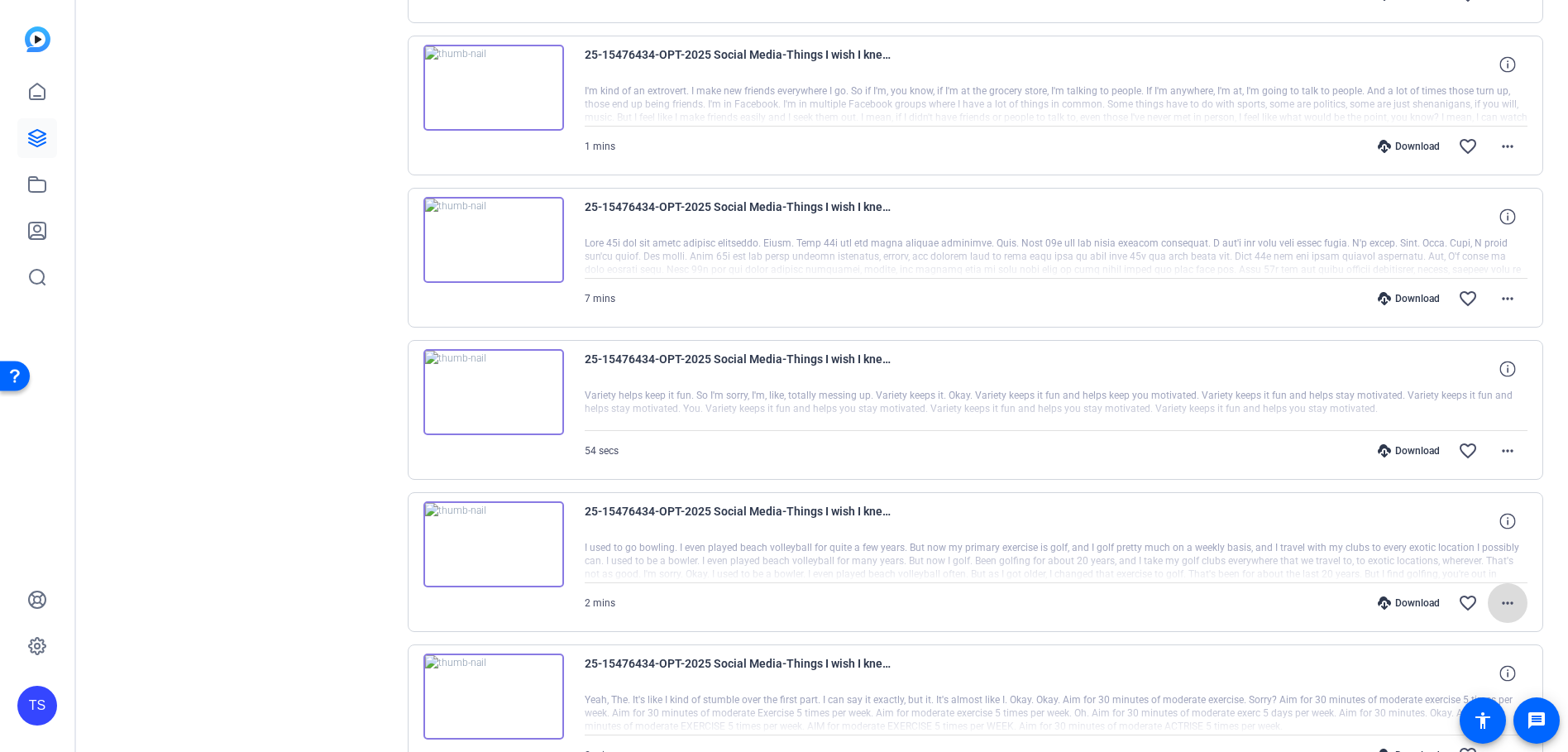
click at [1505, 603] on mat-icon "more_horiz" at bounding box center [1508, 602] width 20 height 20
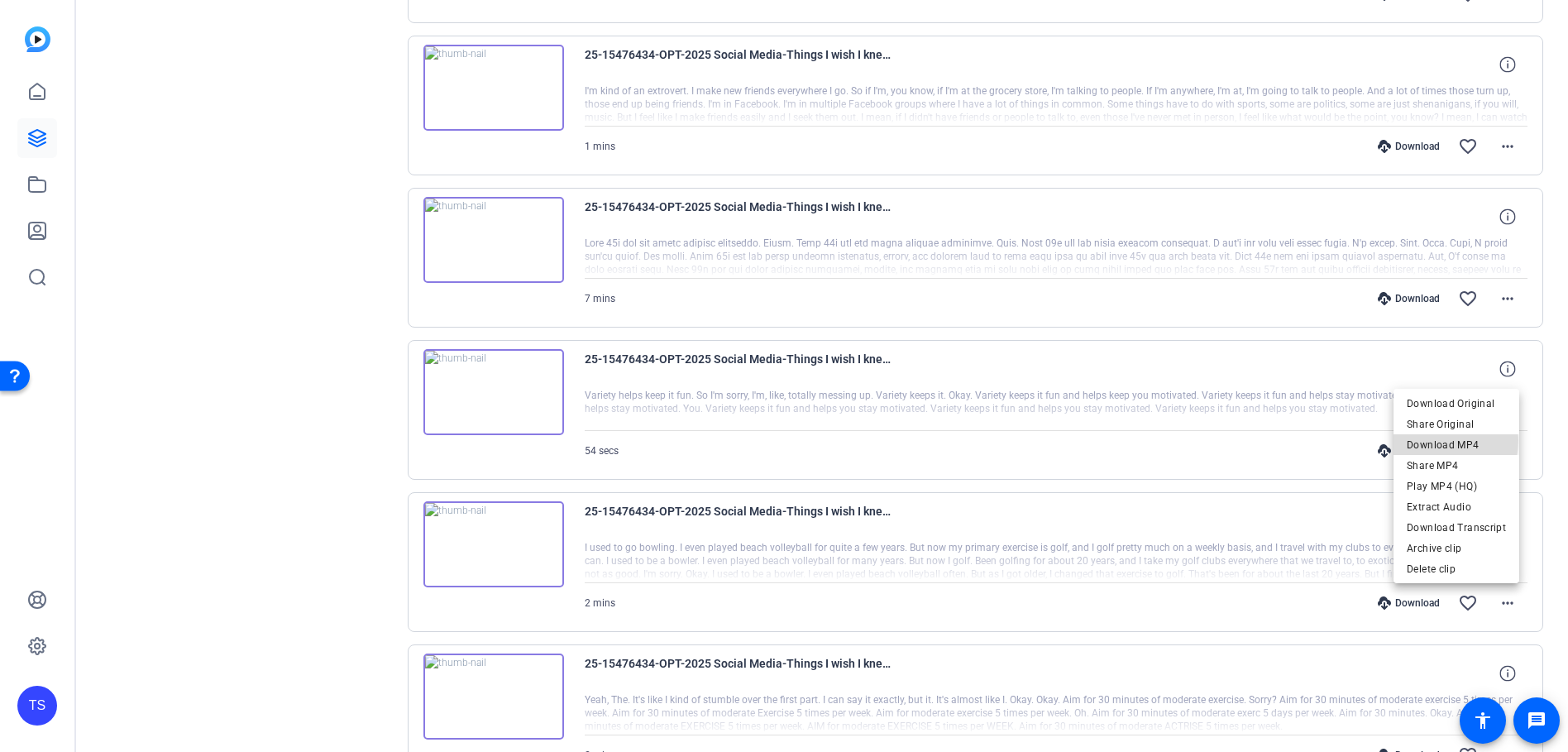
click at [1426, 440] on span "Download MP4" at bounding box center [1456, 444] width 99 height 20
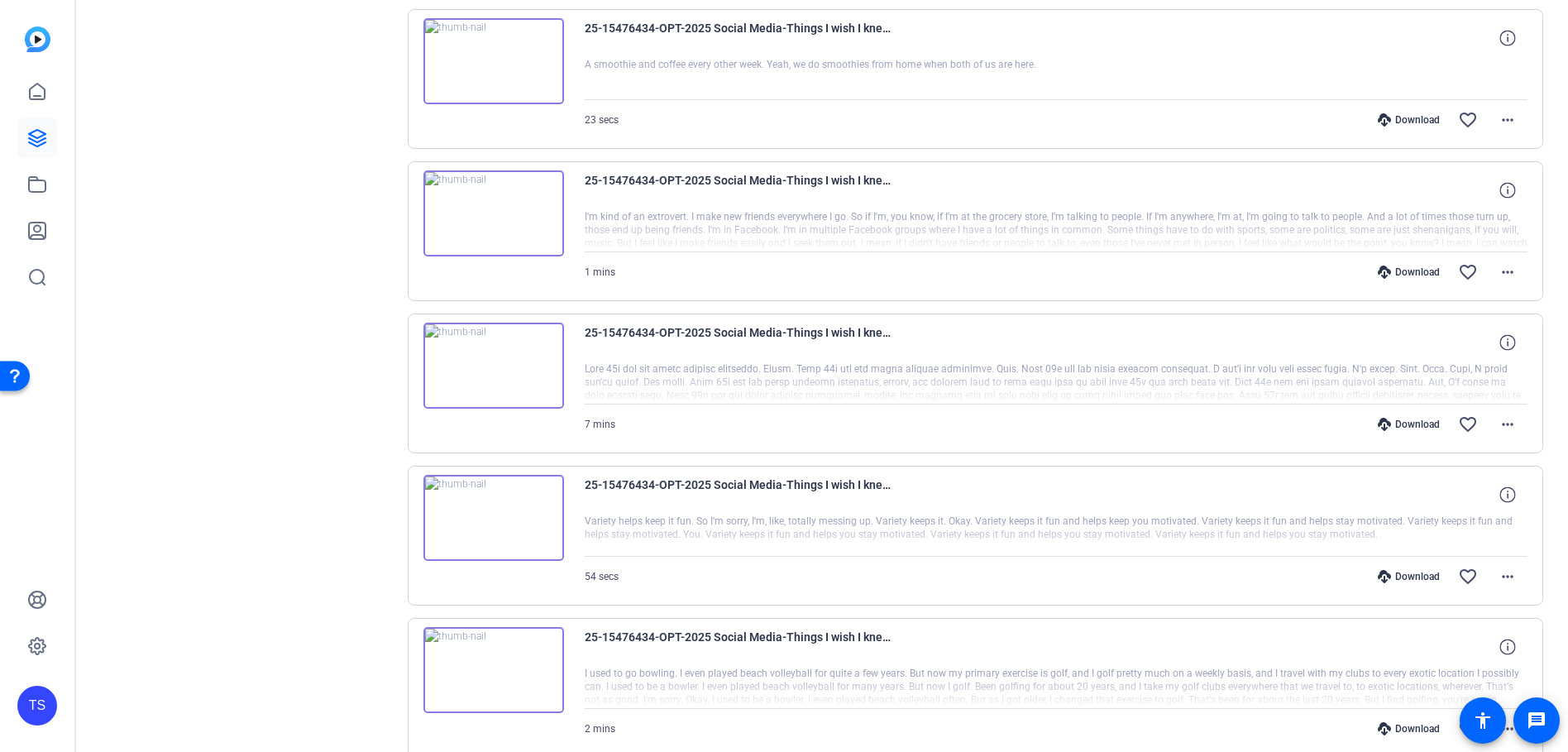
scroll to position [4879, 0]
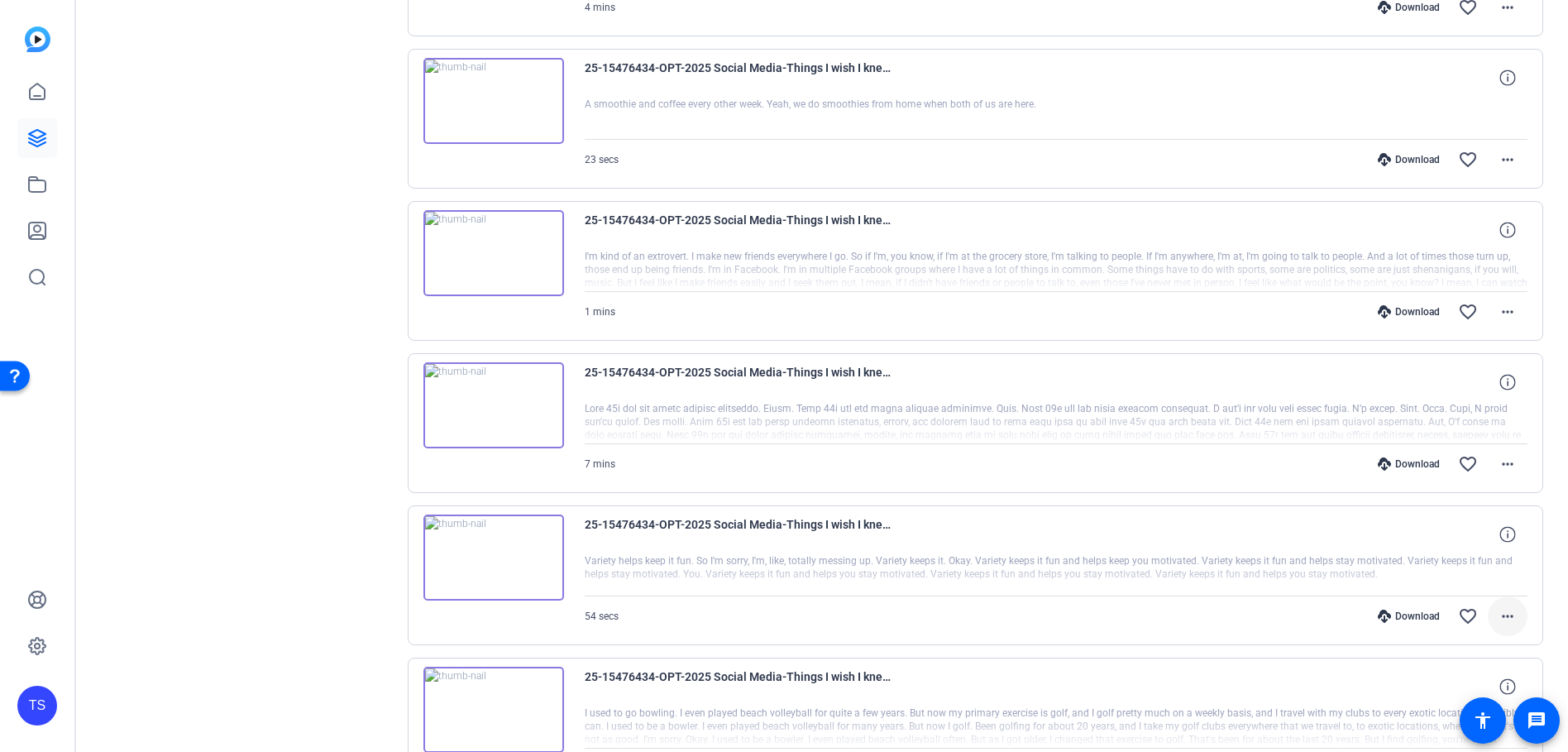
click at [1498, 610] on mat-icon "more_horiz" at bounding box center [1508, 616] width 20 height 20
click at [1457, 457] on span "Download MP4" at bounding box center [1456, 458] width 99 height 20
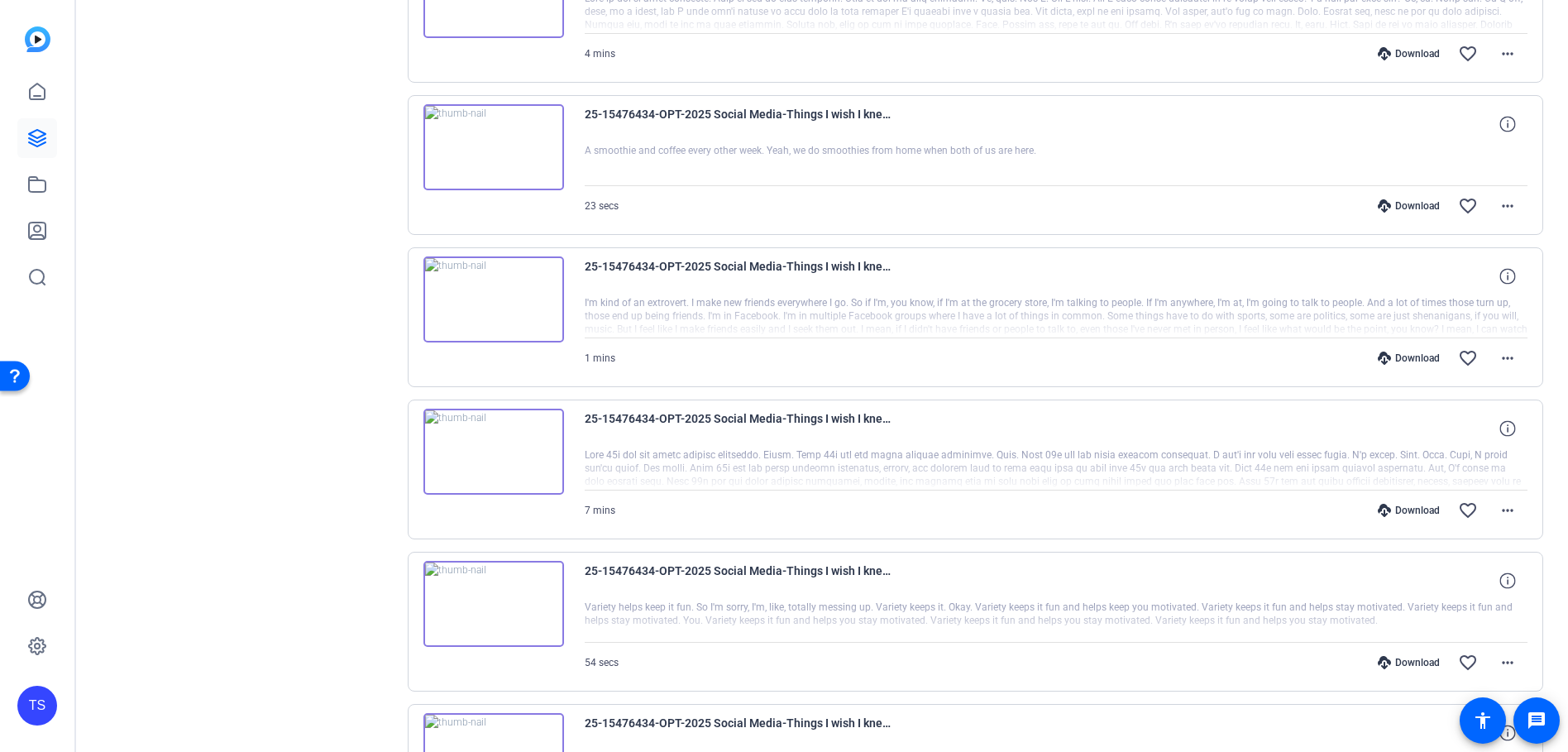
scroll to position [4796, 0]
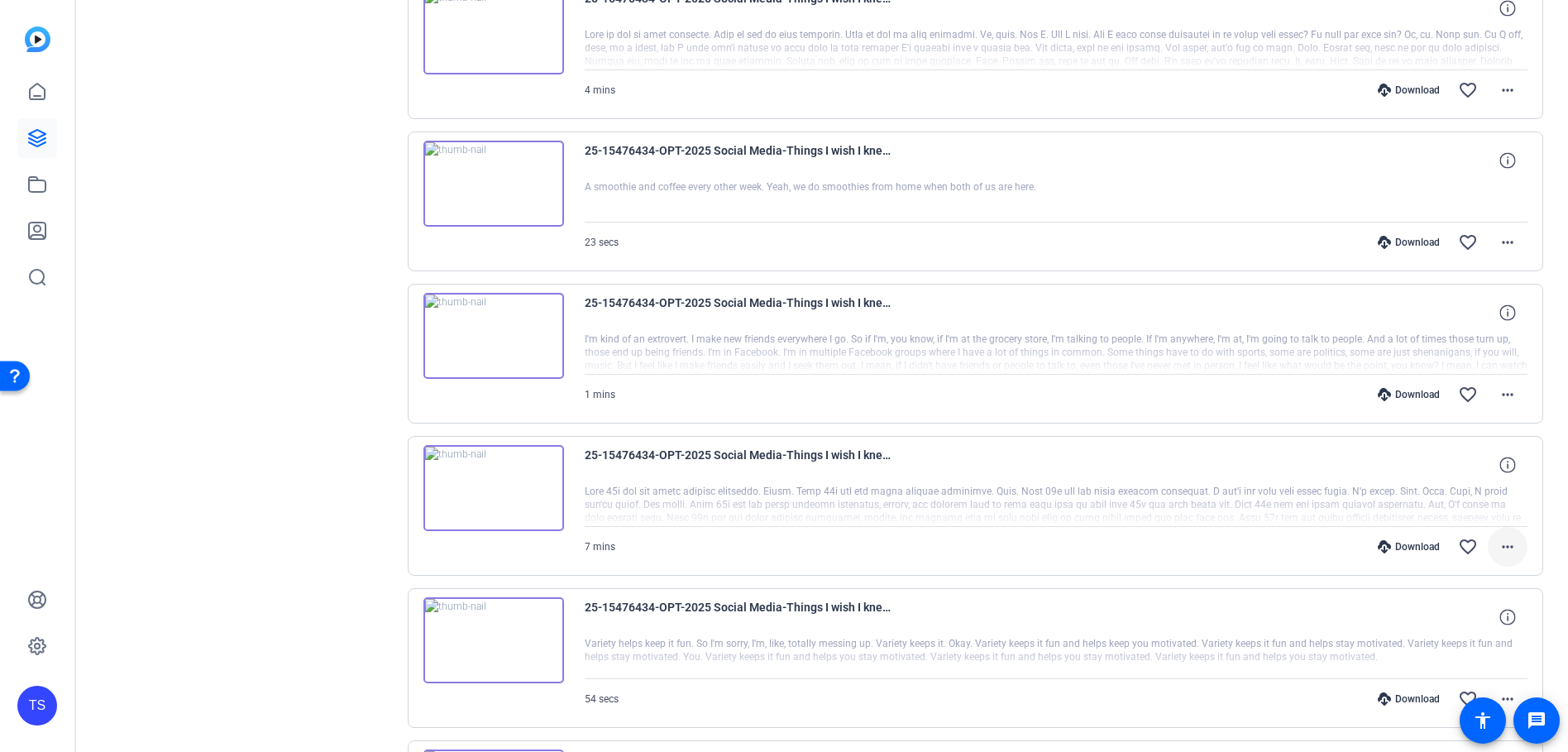
click at [1500, 549] on mat-icon "more_horiz" at bounding box center [1508, 546] width 20 height 20
click at [1438, 388] on span "Download MP4" at bounding box center [1456, 388] width 99 height 20
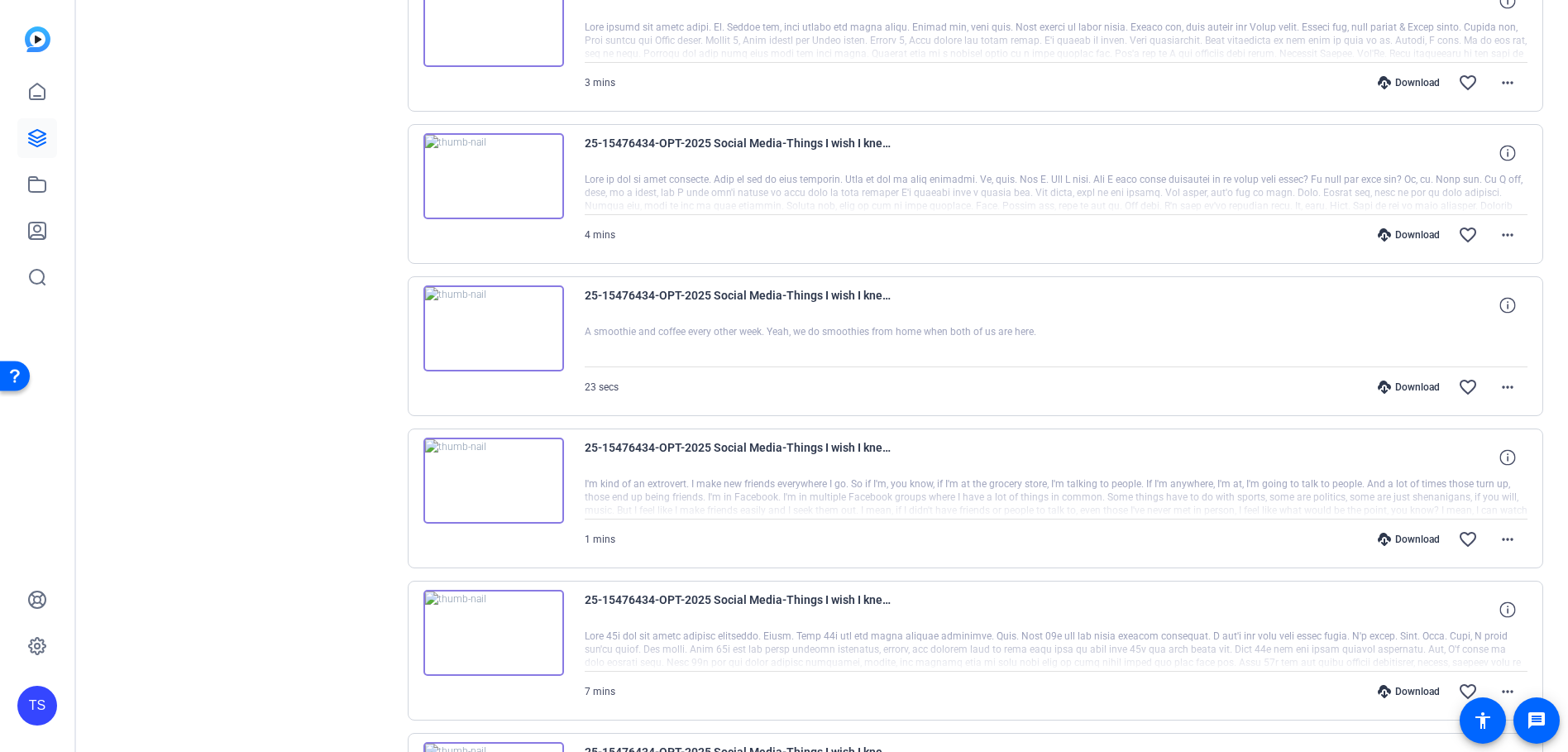
scroll to position [4631, 0]
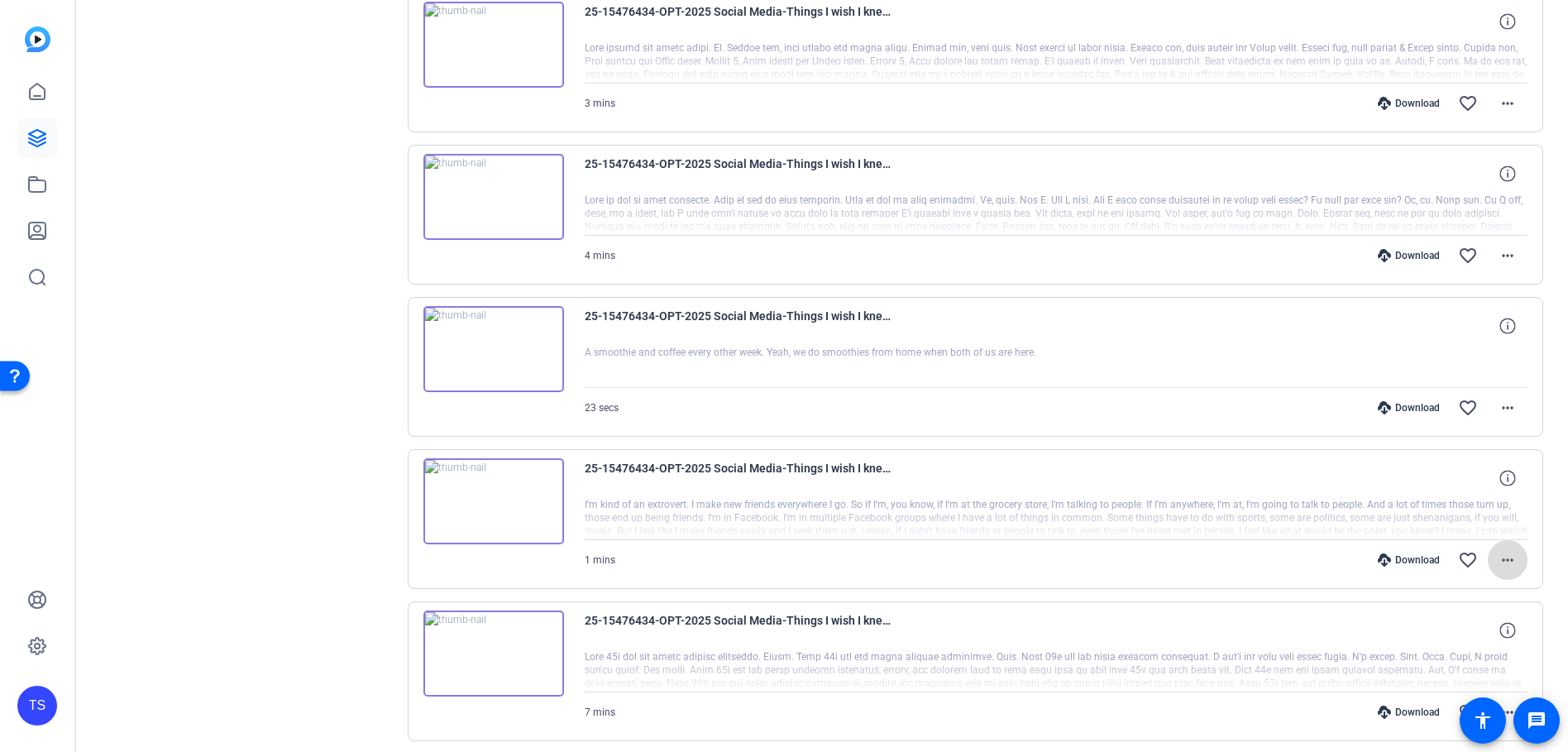
click at [1505, 566] on mat-icon "more_horiz" at bounding box center [1508, 559] width 20 height 20
click at [1471, 399] on span "Download MP4" at bounding box center [1456, 402] width 99 height 20
